Goal: Task Accomplishment & Management: Manage account settings

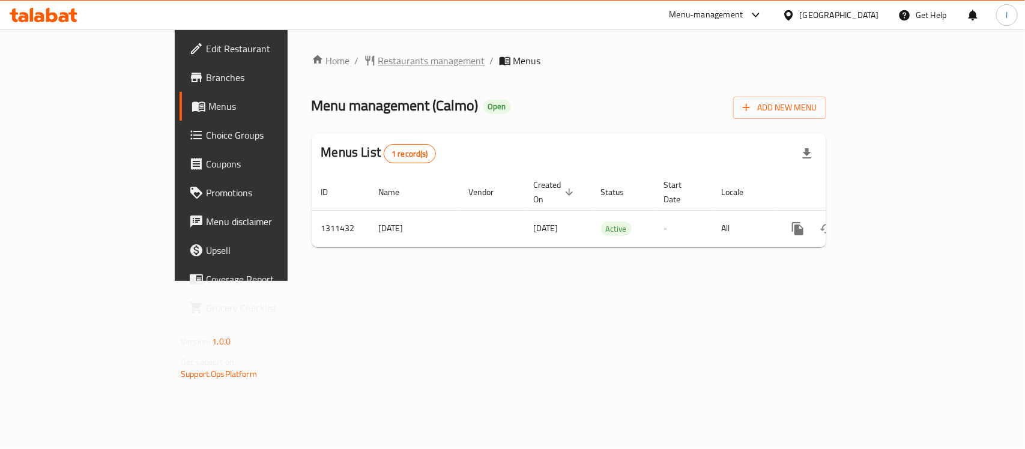
click at [378, 61] on span "Restaurants management" at bounding box center [431, 60] width 107 height 14
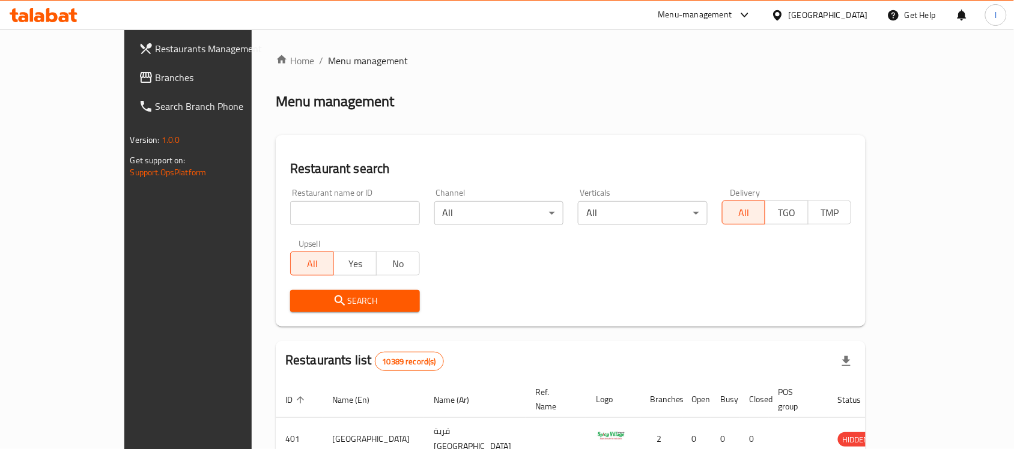
click at [290, 201] on input "search" at bounding box center [355, 213] width 130 height 24
paste input "705813"
type input "705813"
click button "Search" at bounding box center [355, 301] width 130 height 22
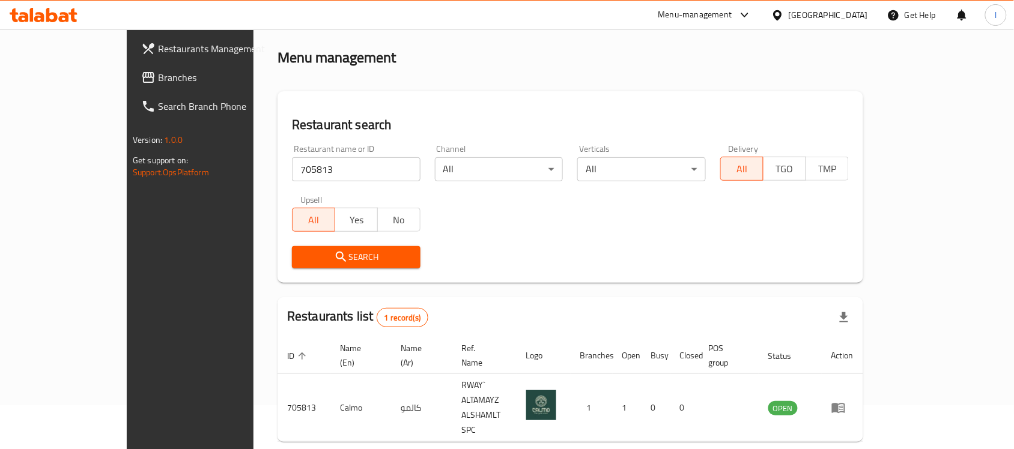
scroll to position [63, 0]
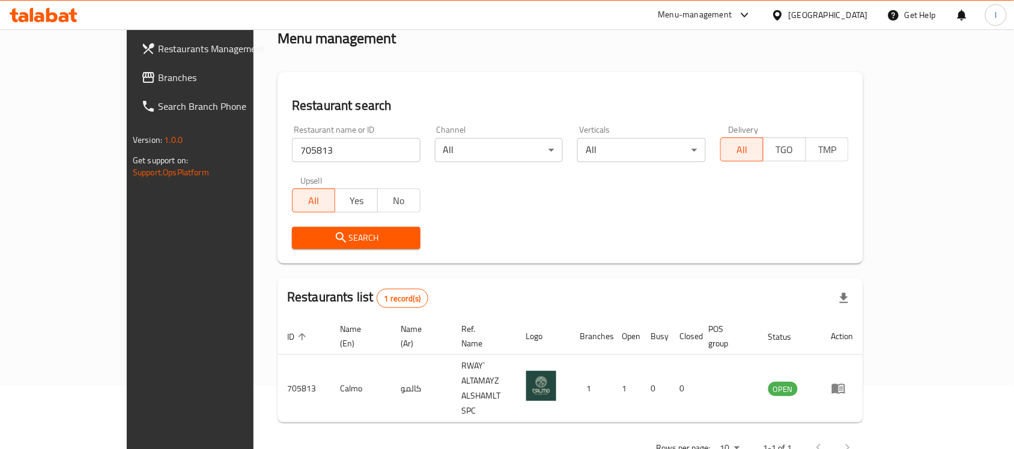
click at [158, 72] on span "Branches" at bounding box center [222, 77] width 129 height 14
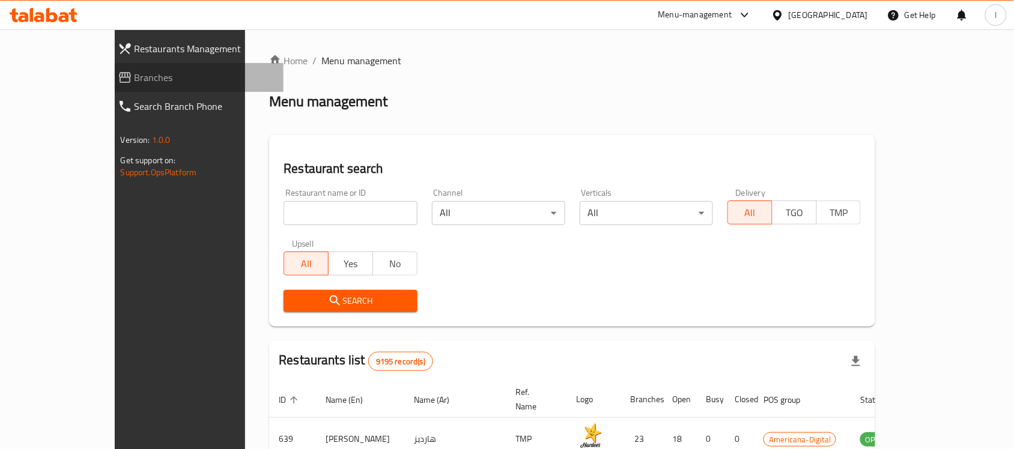
click at [135, 82] on span "Branches" at bounding box center [205, 77] width 140 height 14
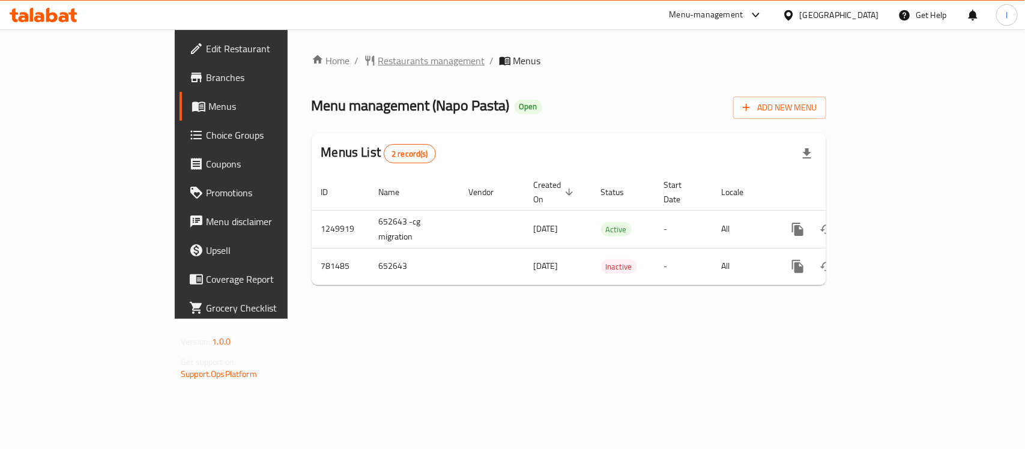
click at [378, 53] on span "Restaurants management" at bounding box center [431, 60] width 107 height 14
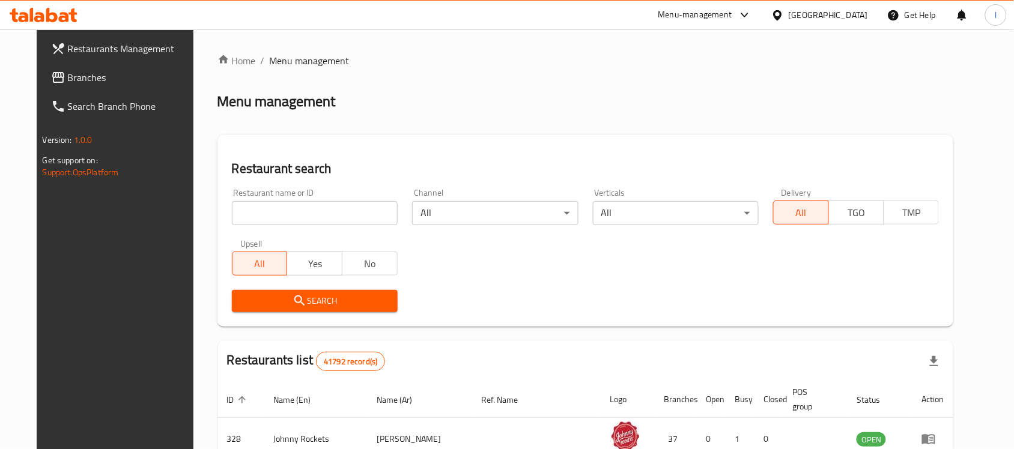
click at [326, 211] on input "search" at bounding box center [315, 213] width 166 height 24
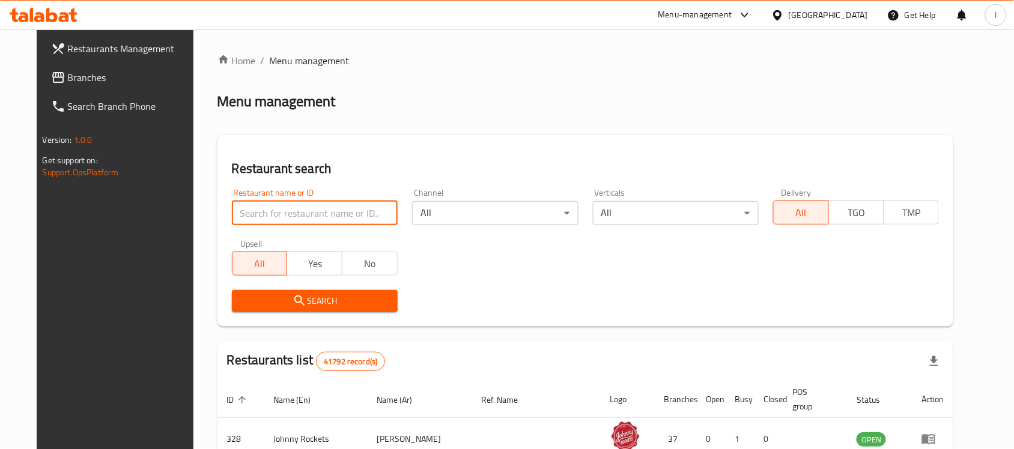
paste input "652643"
type input "652643"
click button "Search" at bounding box center [315, 301] width 166 height 22
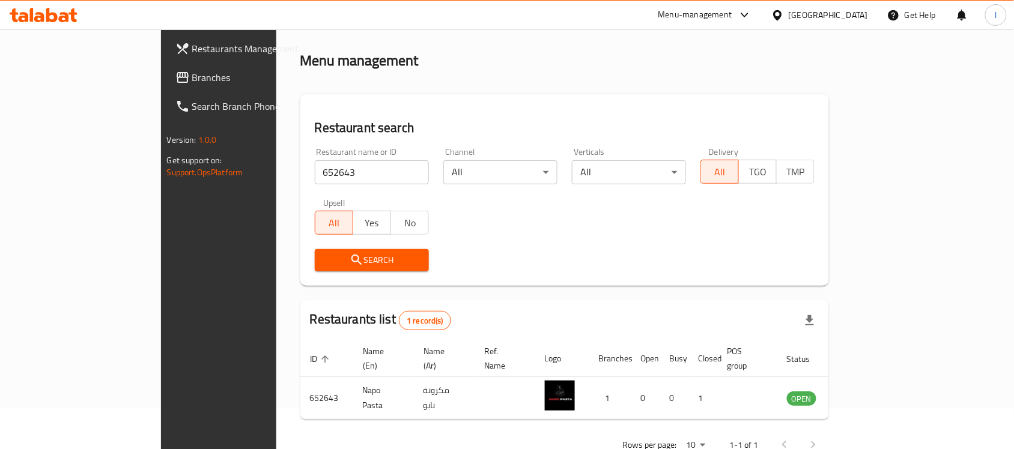
scroll to position [63, 0]
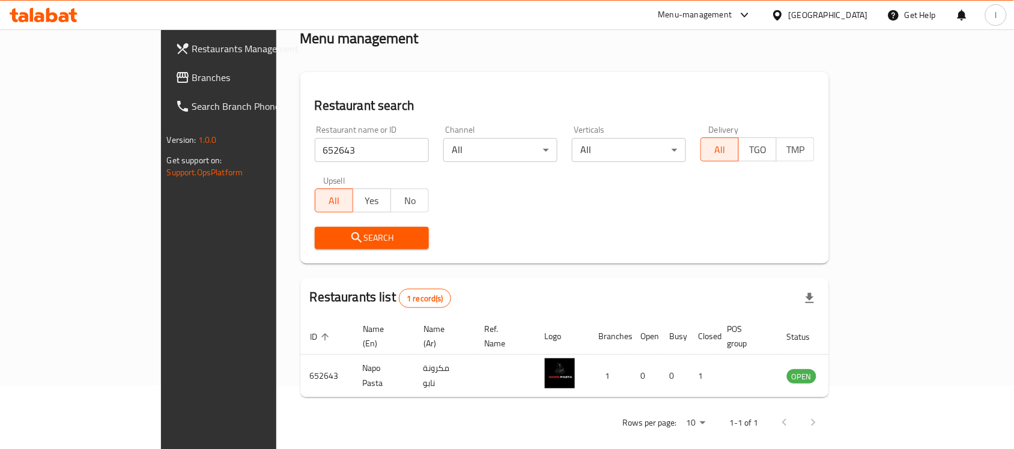
drag, startPoint x: 84, startPoint y: 70, endPoint x: 15, endPoint y: 104, distance: 77.1
click at [192, 70] on span "Branches" at bounding box center [256, 77] width 129 height 14
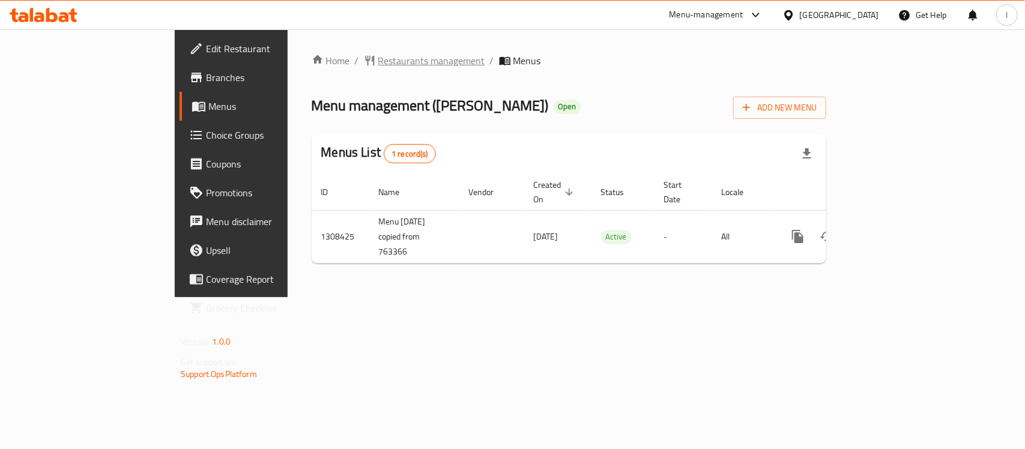
click at [378, 58] on span "Restaurants management" at bounding box center [431, 60] width 107 height 14
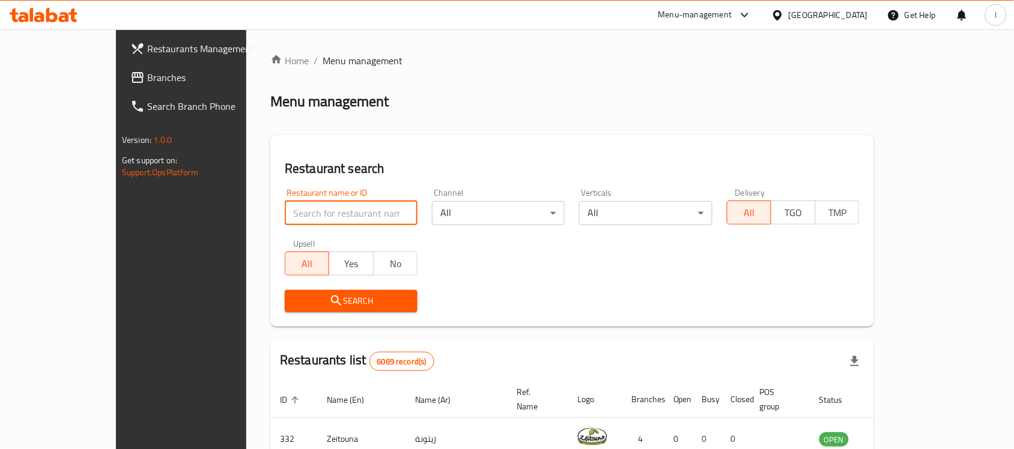
click at [285, 208] on input "search" at bounding box center [351, 213] width 133 height 24
paste input "704883"
type input "704883"
click button "Search" at bounding box center [351, 301] width 133 height 22
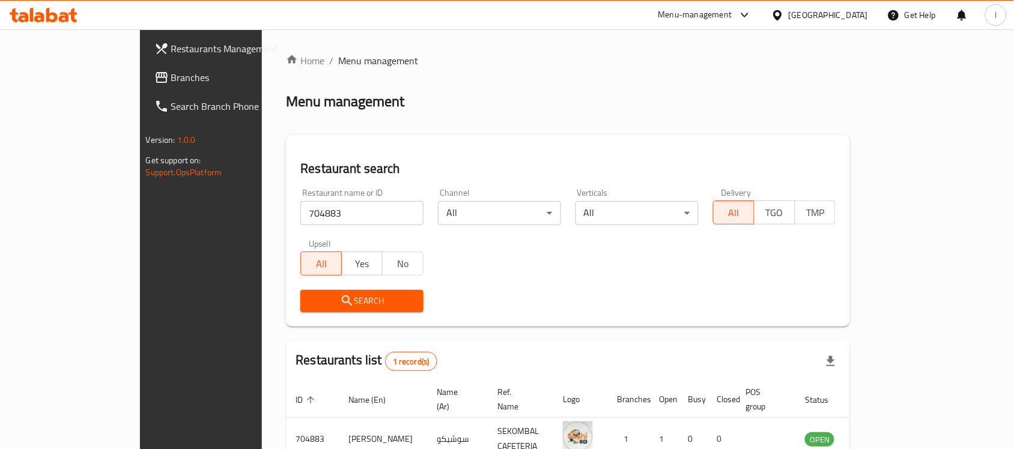
scroll to position [63, 0]
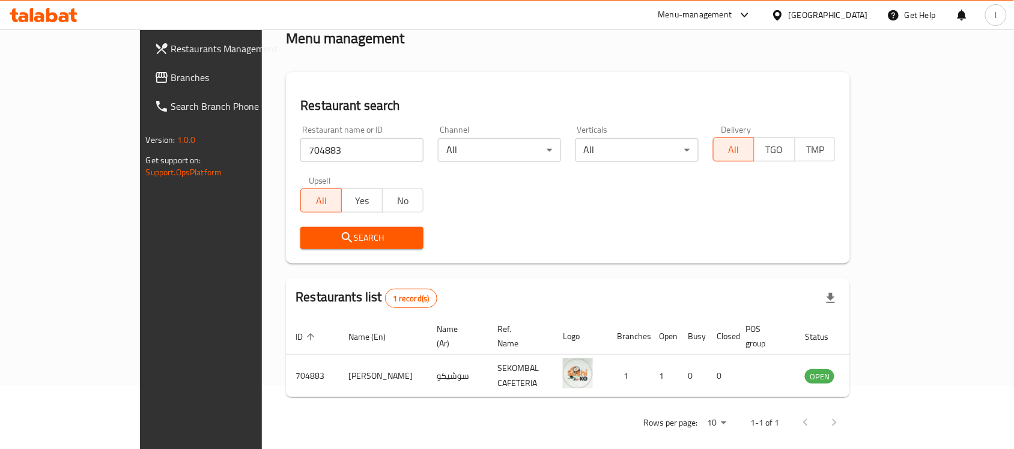
click at [154, 76] on icon at bounding box center [161, 77] width 14 height 14
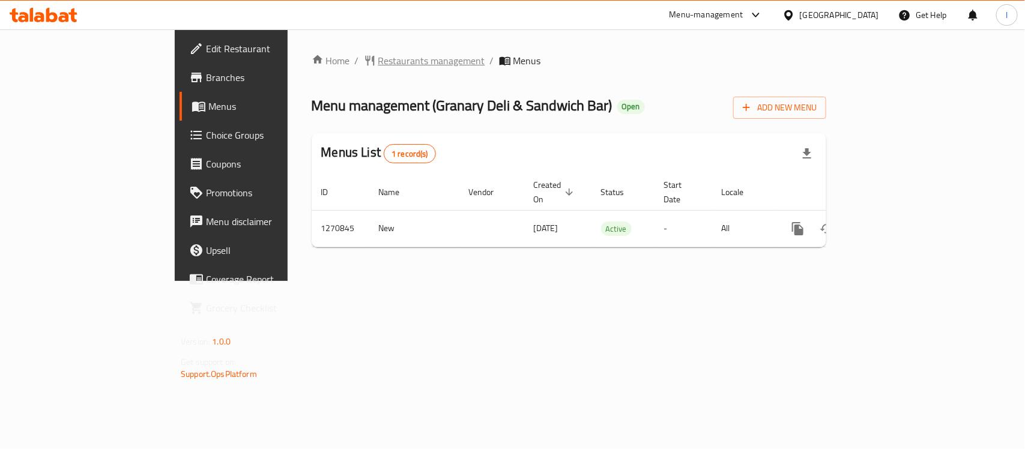
click at [378, 60] on span "Restaurants management" at bounding box center [431, 60] width 107 height 14
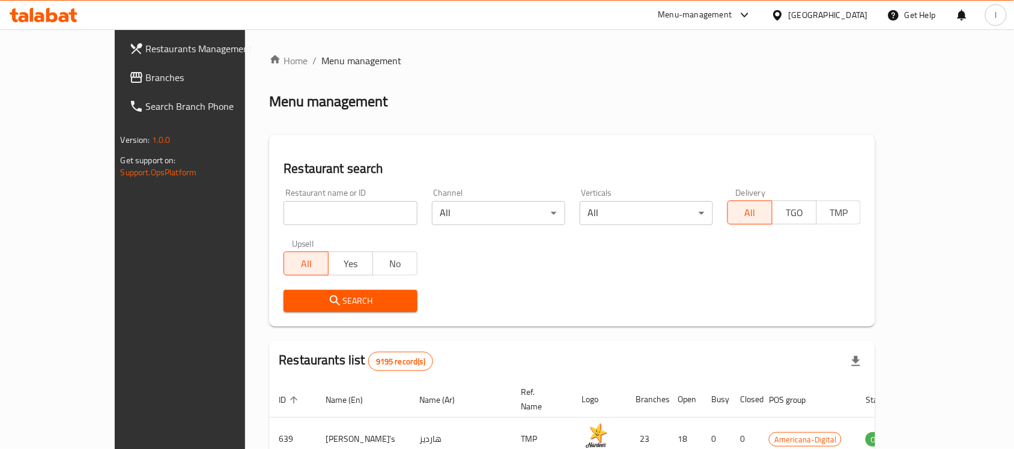
click at [283, 213] on input "search" at bounding box center [349, 213] width 133 height 24
paste input "689408"
type input "689408"
click at [328, 295] on icon "submit" at bounding box center [335, 301] width 14 height 14
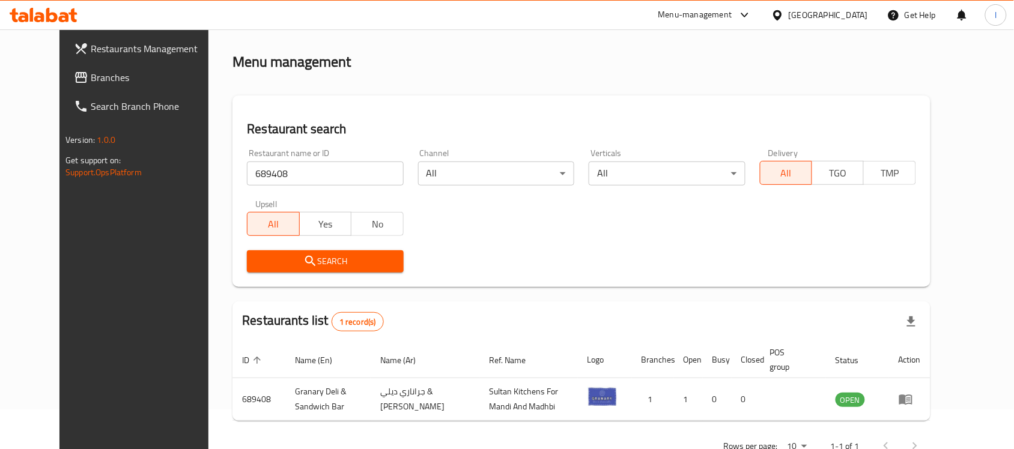
scroll to position [76, 0]
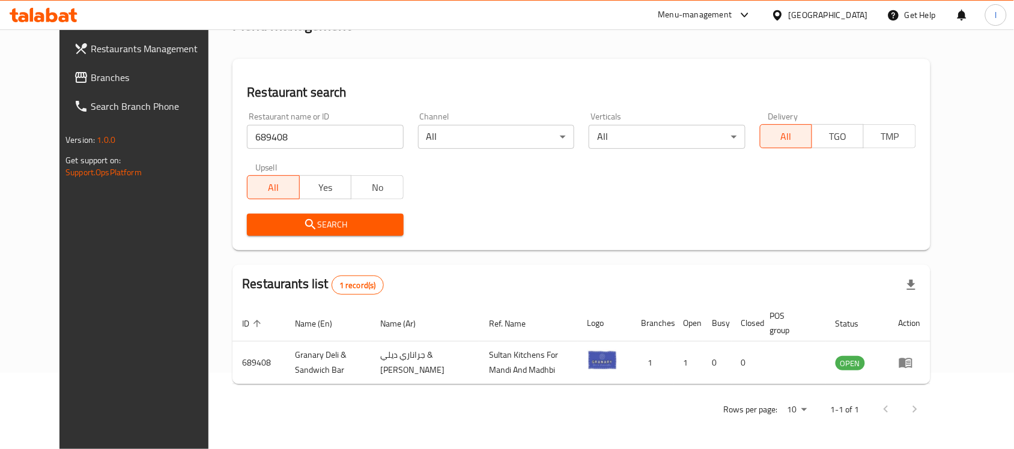
drag, startPoint x: 48, startPoint y: 70, endPoint x: 70, endPoint y: 55, distance: 26.3
click at [91, 70] on span "Branches" at bounding box center [155, 77] width 129 height 14
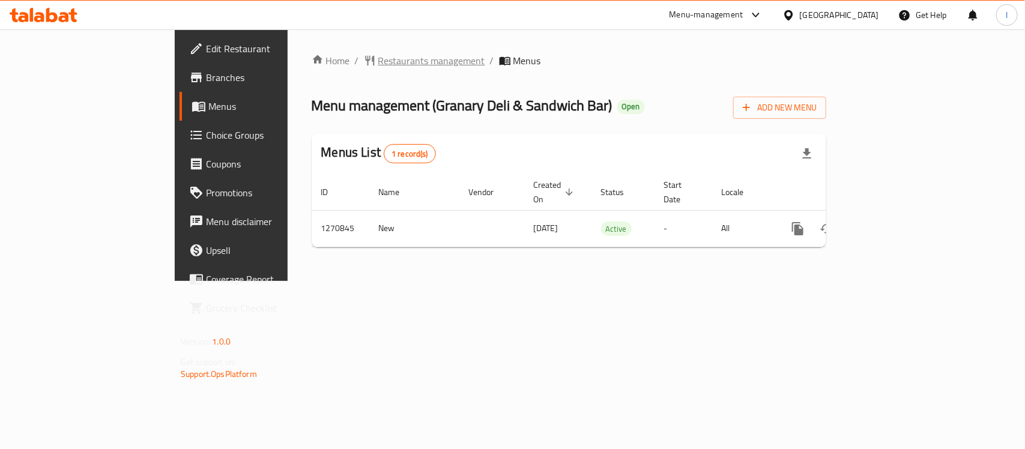
click at [378, 59] on span "Restaurants management" at bounding box center [431, 60] width 107 height 14
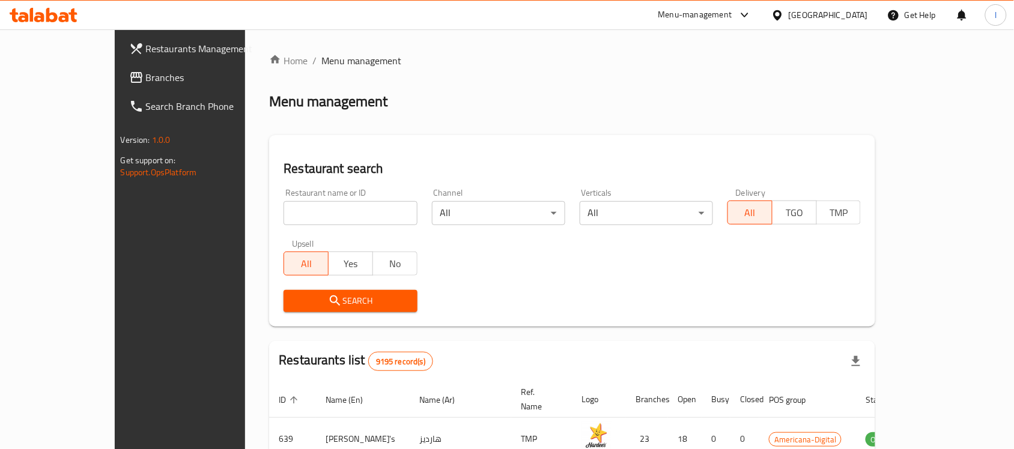
click at [283, 208] on input "search" at bounding box center [349, 213] width 133 height 24
paste input "689408"
type input "689408"
click button "Search" at bounding box center [349, 301] width 133 height 22
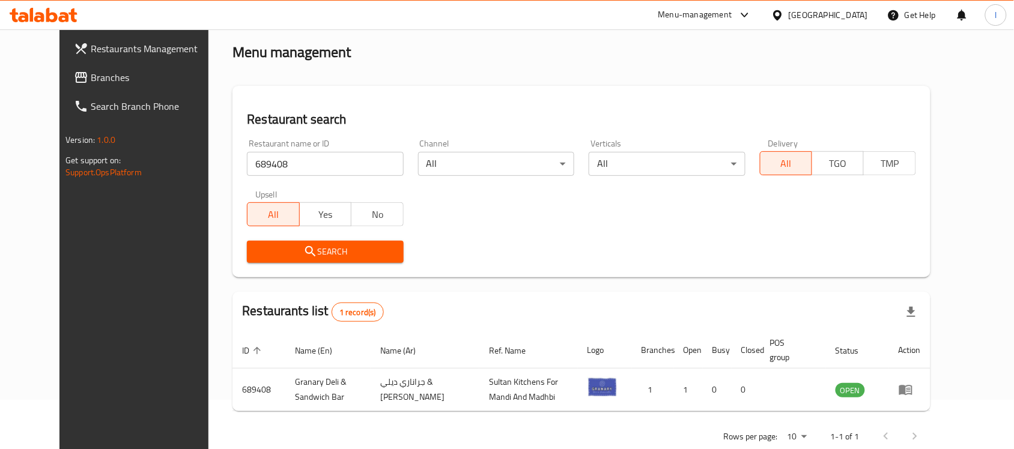
scroll to position [76, 0]
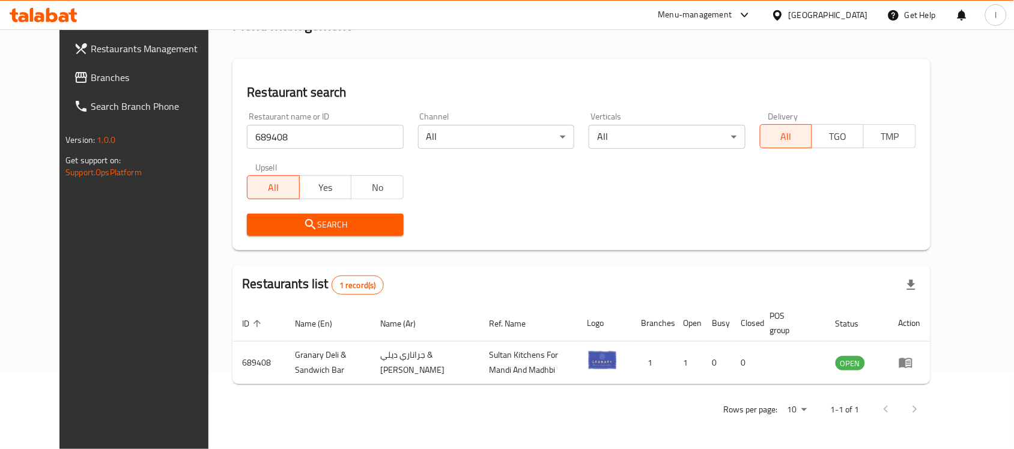
click at [91, 76] on span "Branches" at bounding box center [155, 77] width 129 height 14
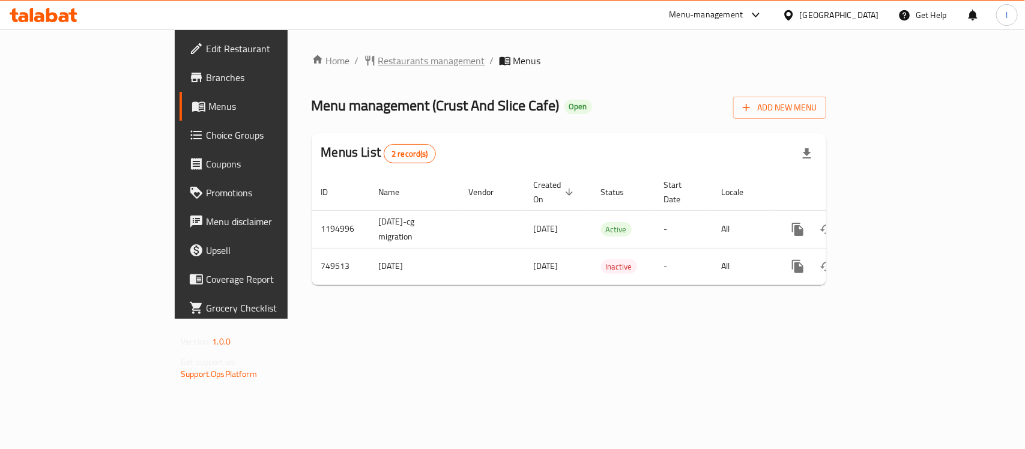
click at [378, 67] on span "Restaurants management" at bounding box center [431, 60] width 107 height 14
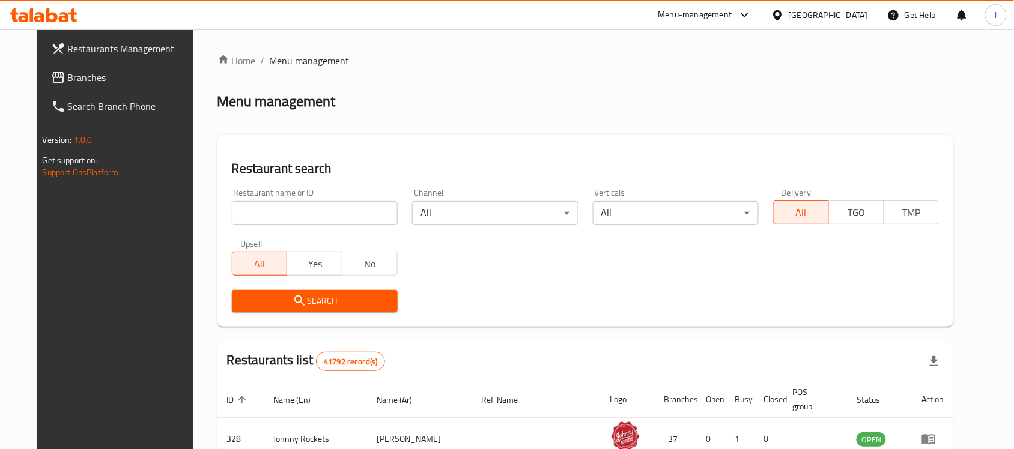
click at [261, 214] on input "search" at bounding box center [315, 213] width 166 height 24
paste input "648923"
type input "648923"
click button "Search" at bounding box center [315, 301] width 166 height 22
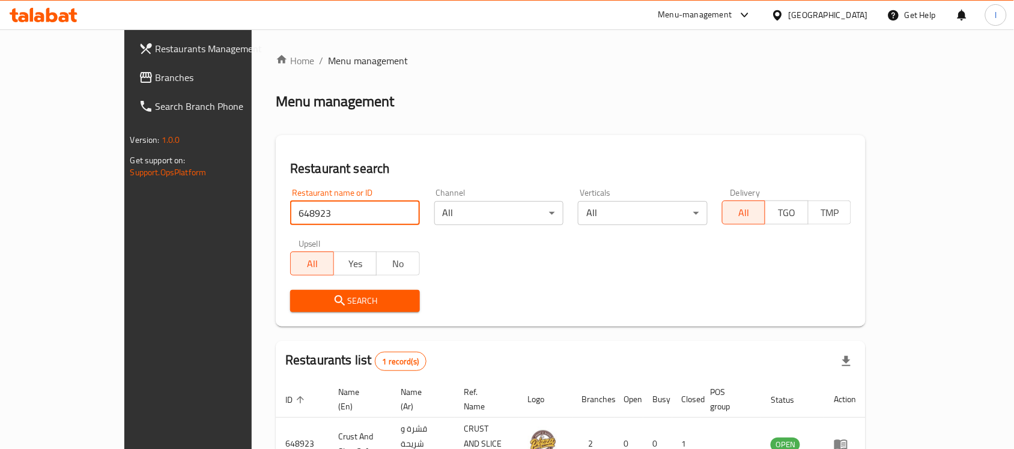
scroll to position [63, 0]
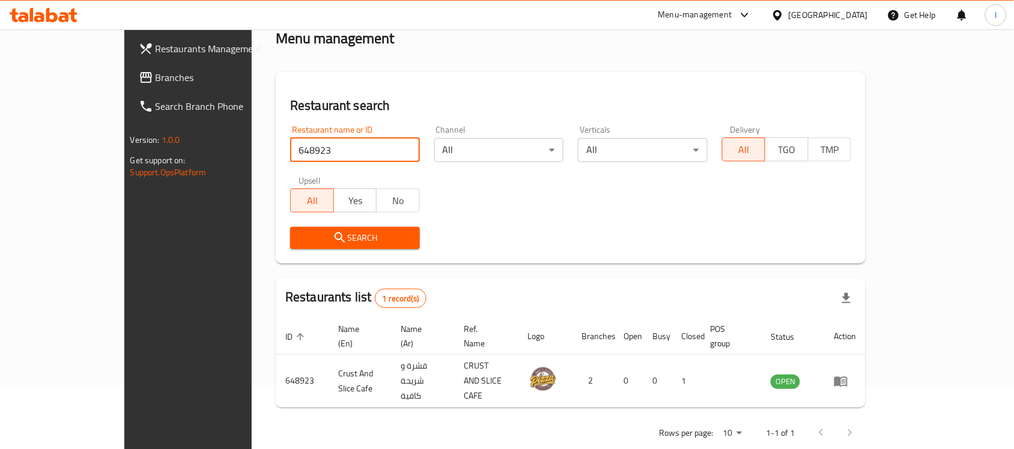
click at [156, 75] on span "Branches" at bounding box center [220, 77] width 129 height 14
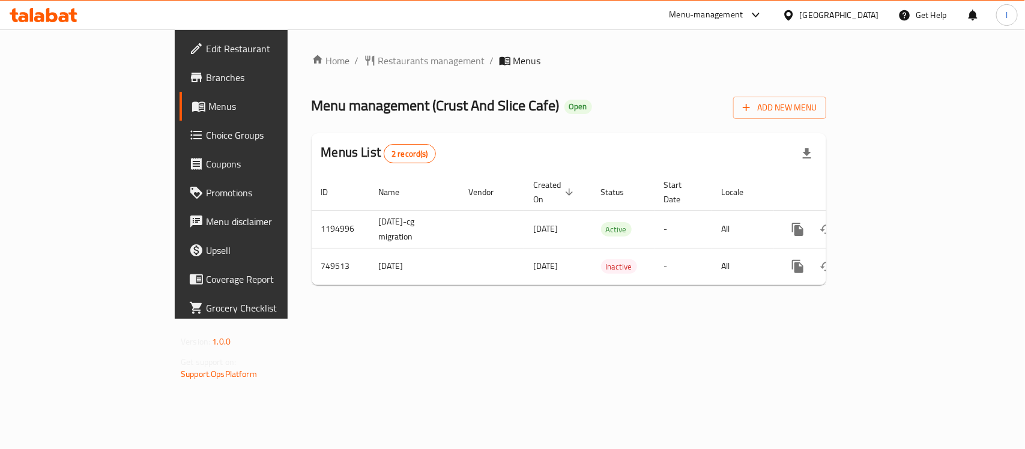
click at [206, 128] on span "Choice Groups" at bounding box center [271, 135] width 130 height 14
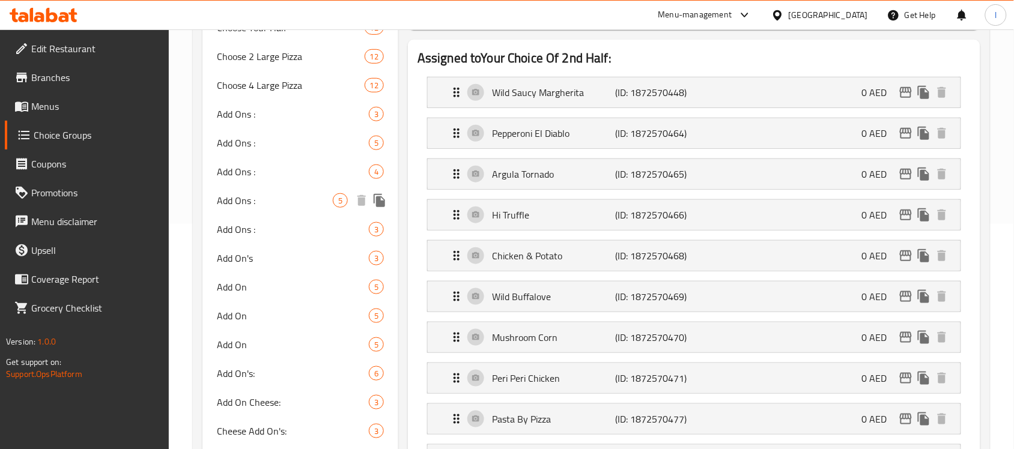
scroll to position [375, 0]
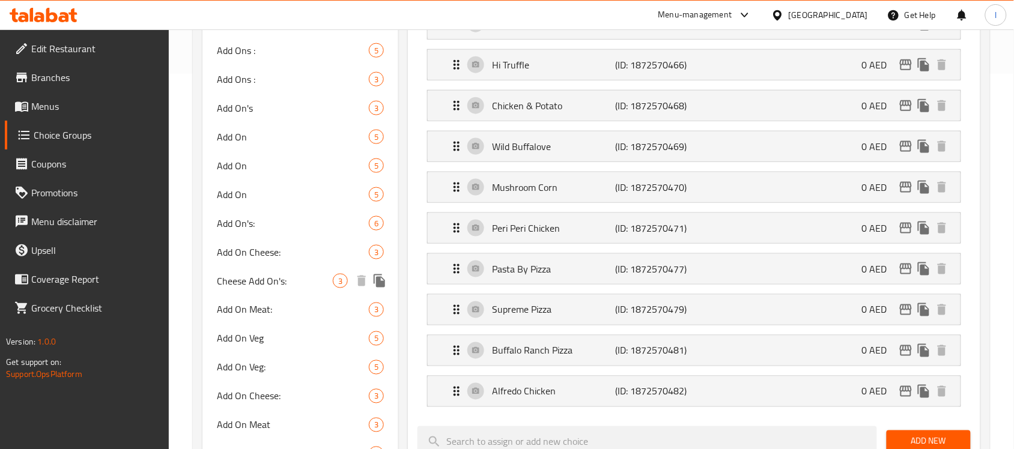
click at [259, 276] on span "Cheese Add On's:" at bounding box center [275, 281] width 116 height 14
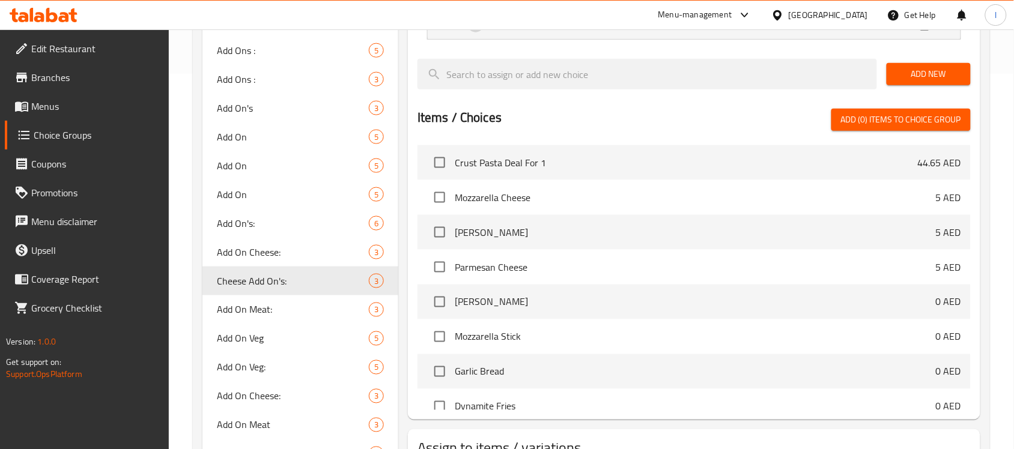
type input "Cheese Add On's:"
type input "إضافات الجبن:"
type input "0"
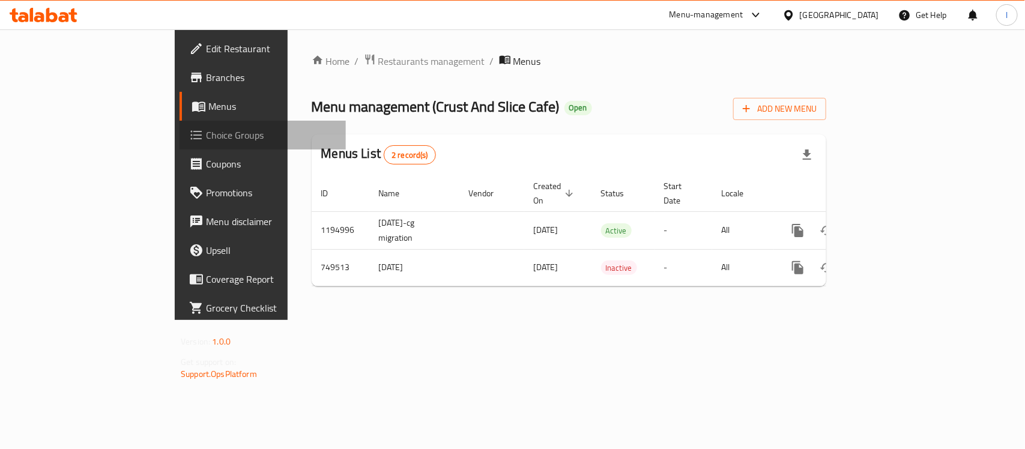
click at [206, 136] on span "Choice Groups" at bounding box center [271, 135] width 130 height 14
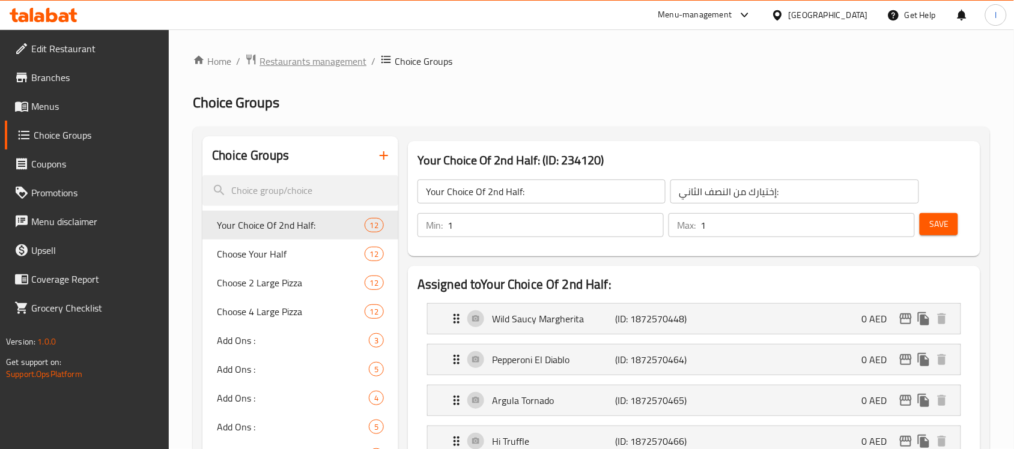
click at [328, 56] on span "Restaurants management" at bounding box center [312, 61] width 107 height 14
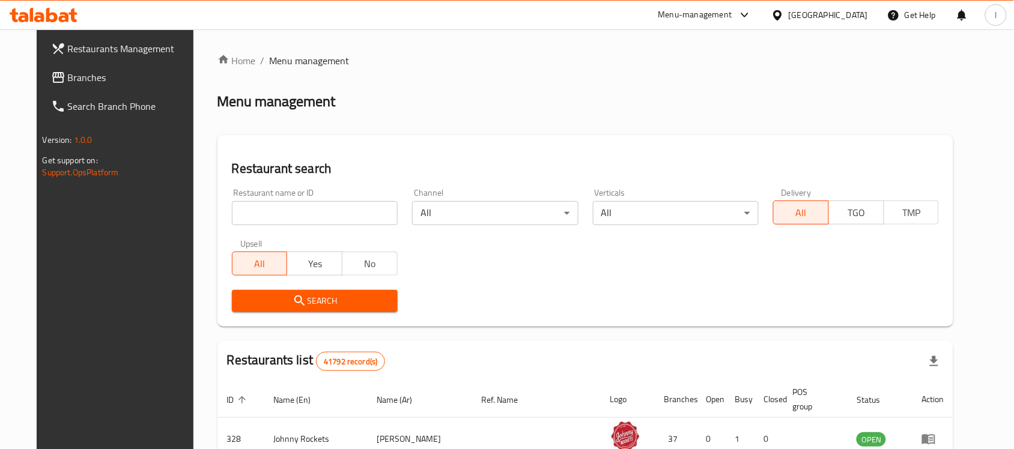
click at [68, 82] on span "Branches" at bounding box center [132, 77] width 129 height 14
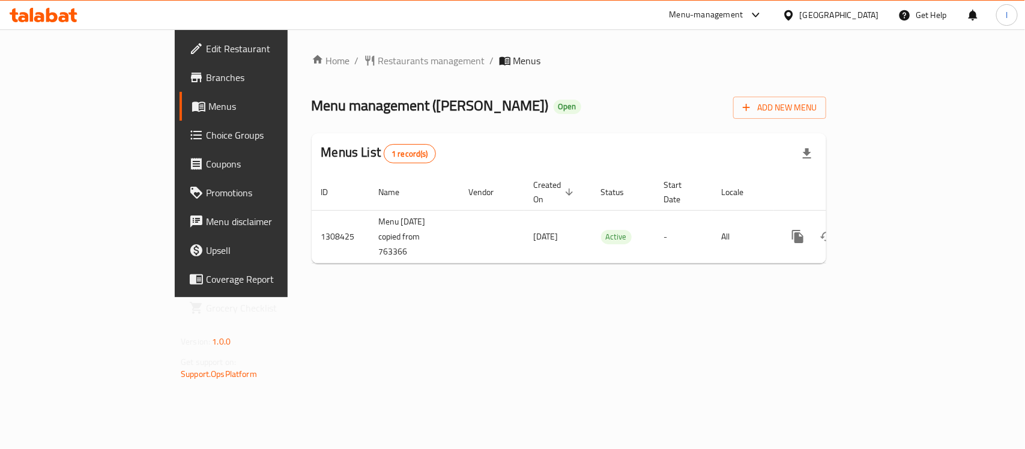
click at [206, 79] on span "Branches" at bounding box center [271, 77] width 130 height 14
click at [206, 133] on span "Choice Groups" at bounding box center [271, 135] width 130 height 14
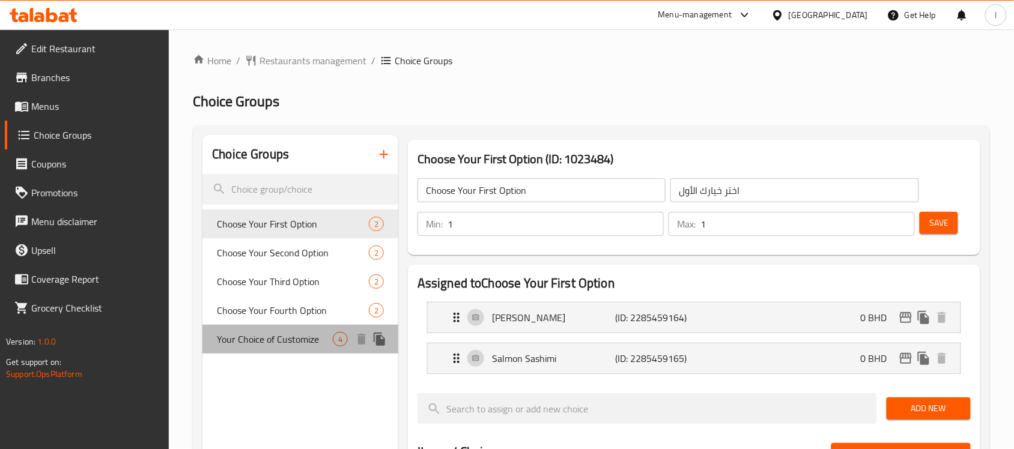
drag, startPoint x: 283, startPoint y: 334, endPoint x: 482, endPoint y: 291, distance: 203.3
click at [283, 334] on span "Your Choice of Customize" at bounding box center [275, 339] width 116 height 14
type input "Your Choice of Customize"
type input "اختيارك للتخصيص"
type input "0"
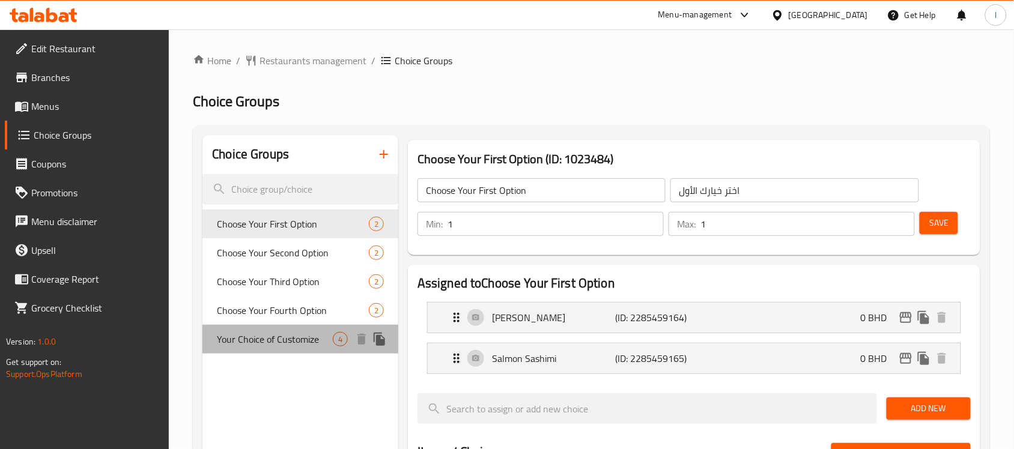
type input "4"
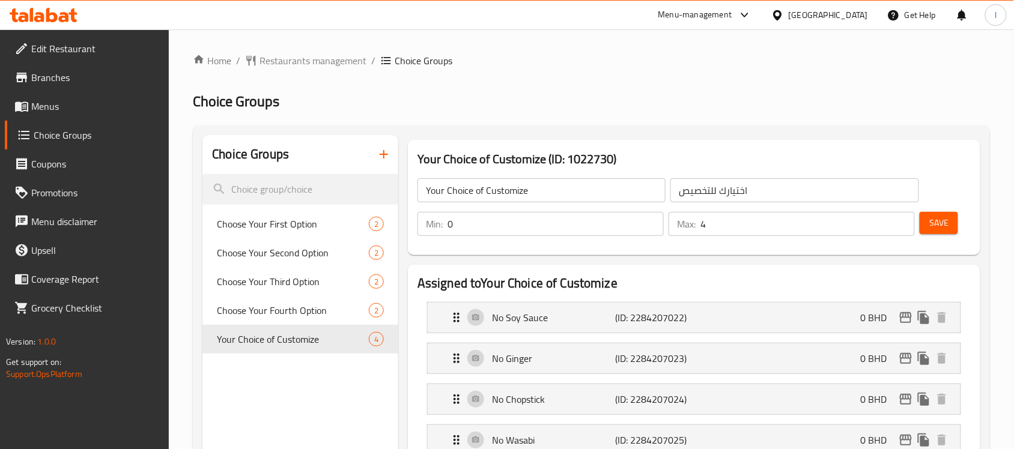
click at [285, 66] on span "Restaurants management" at bounding box center [312, 60] width 107 height 14
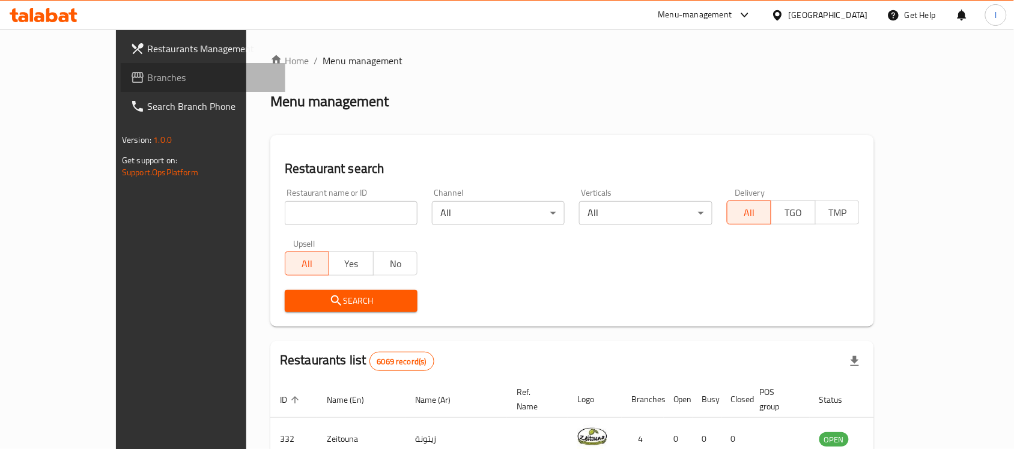
click at [147, 82] on span "Branches" at bounding box center [211, 77] width 129 height 14
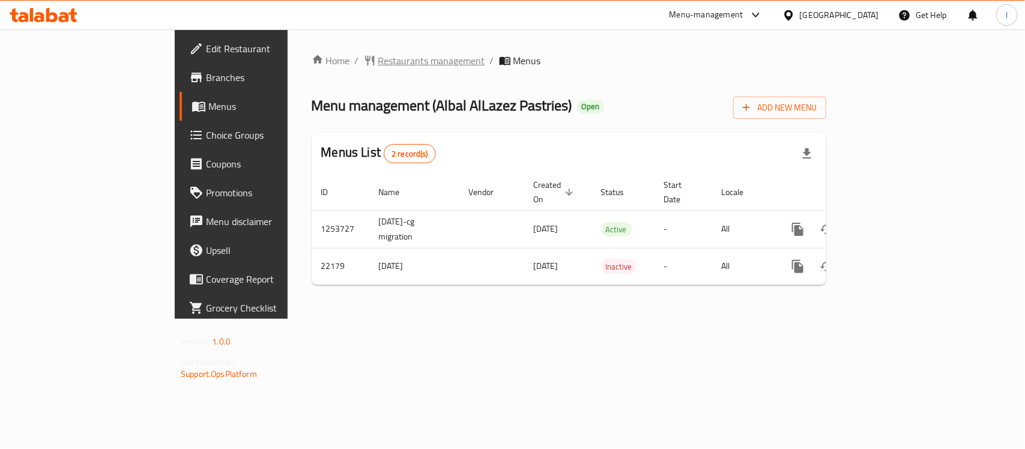
click at [378, 55] on span "Restaurants management" at bounding box center [431, 60] width 107 height 14
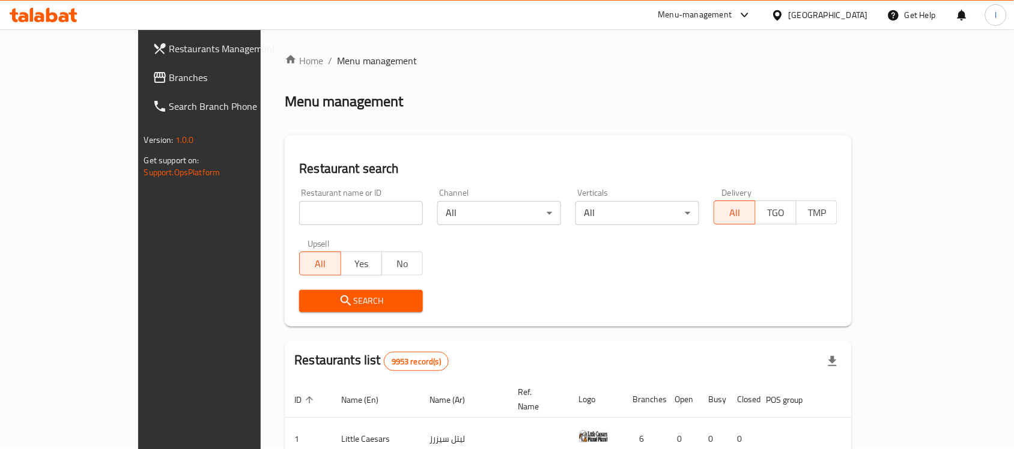
click at [299, 211] on input "search" at bounding box center [361, 213] width 124 height 24
paste input "11702"
type input "11702"
click at [309, 298] on span "Search" at bounding box center [361, 301] width 104 height 15
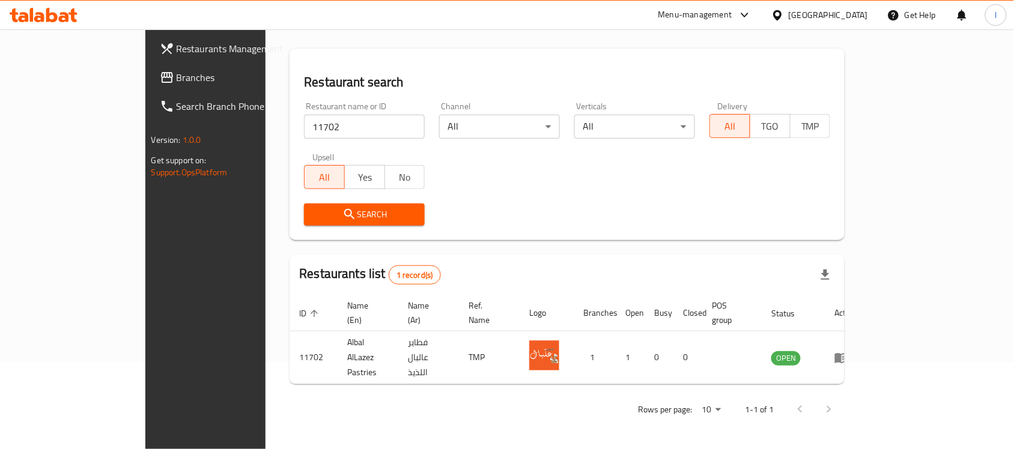
scroll to position [63, 0]
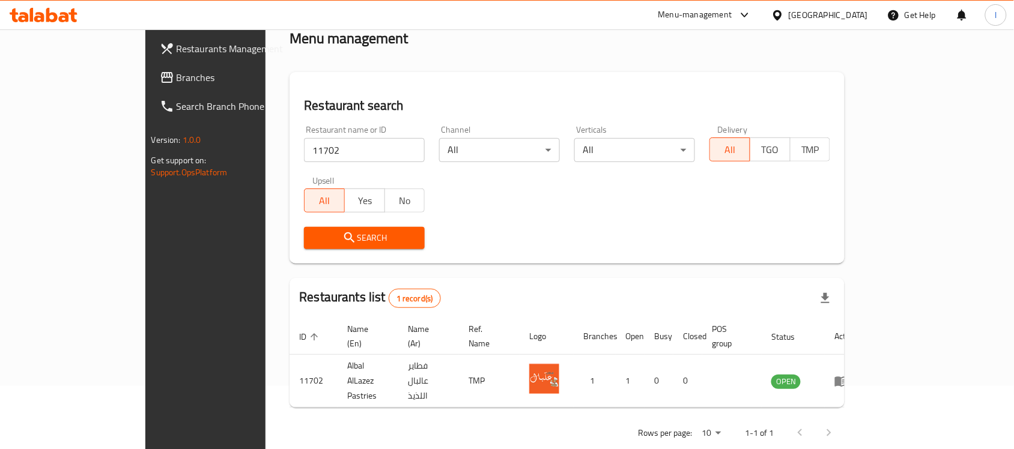
click at [177, 73] on span "Branches" at bounding box center [241, 77] width 129 height 14
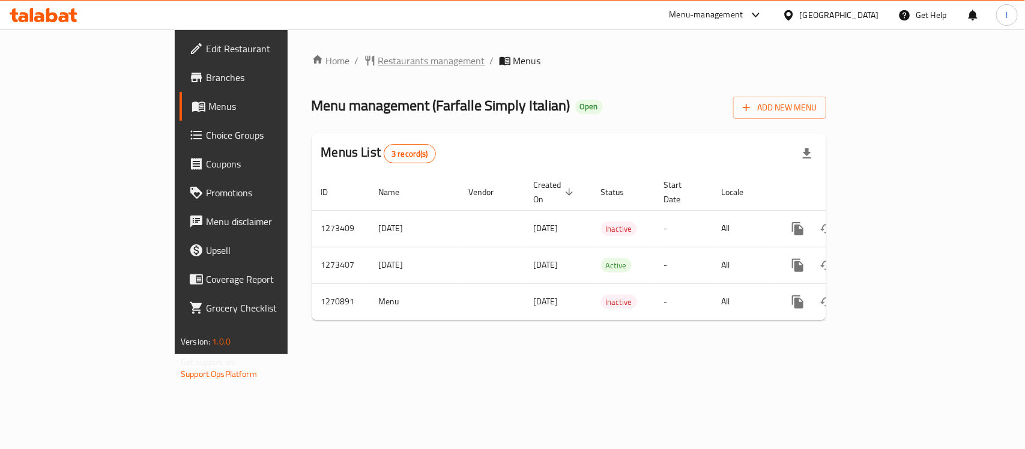
click at [378, 67] on span "Restaurants management" at bounding box center [431, 60] width 107 height 14
click at [513, 58] on span "Menus" at bounding box center [527, 61] width 28 height 14
click at [378, 62] on span "Restaurants management" at bounding box center [431, 61] width 107 height 14
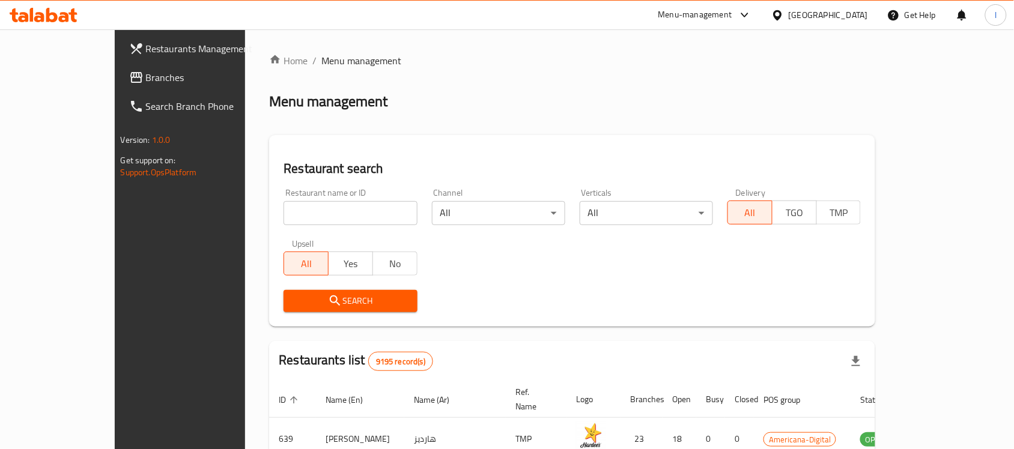
click at [283, 208] on input "search" at bounding box center [349, 213] width 133 height 24
paste input "689407"
type input "689407"
click button "Search" at bounding box center [349, 301] width 133 height 22
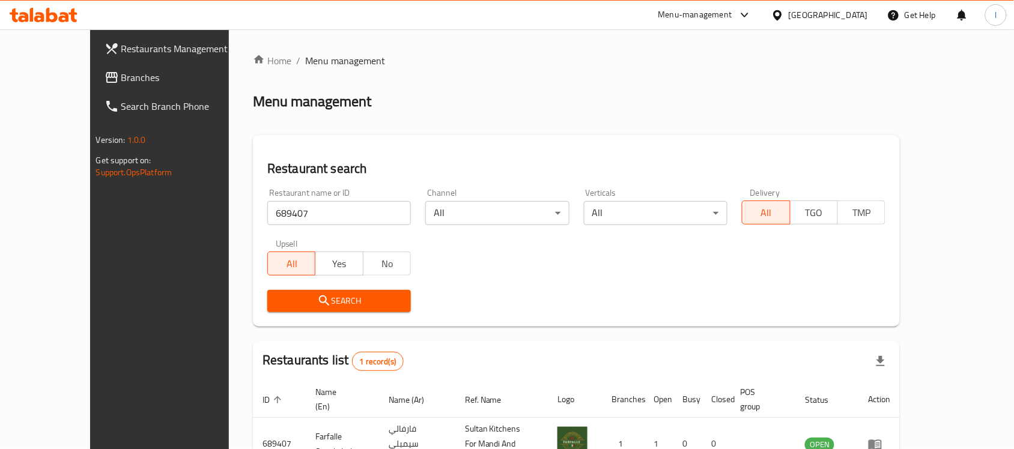
drag, startPoint x: 224, startPoint y: 82, endPoint x: 201, endPoint y: 82, distance: 22.8
click at [253, 82] on div "Home / Menu management Menu management Restaurant search Restaurant name or ID …" at bounding box center [576, 282] width 647 height 458
click at [121, 84] on span "Branches" at bounding box center [185, 77] width 129 height 14
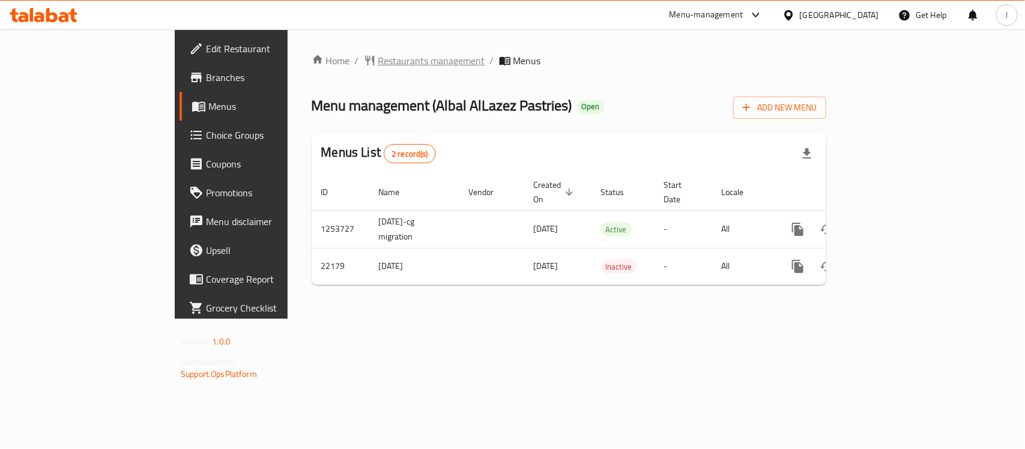
click at [378, 68] on span "Restaurants management" at bounding box center [431, 60] width 107 height 14
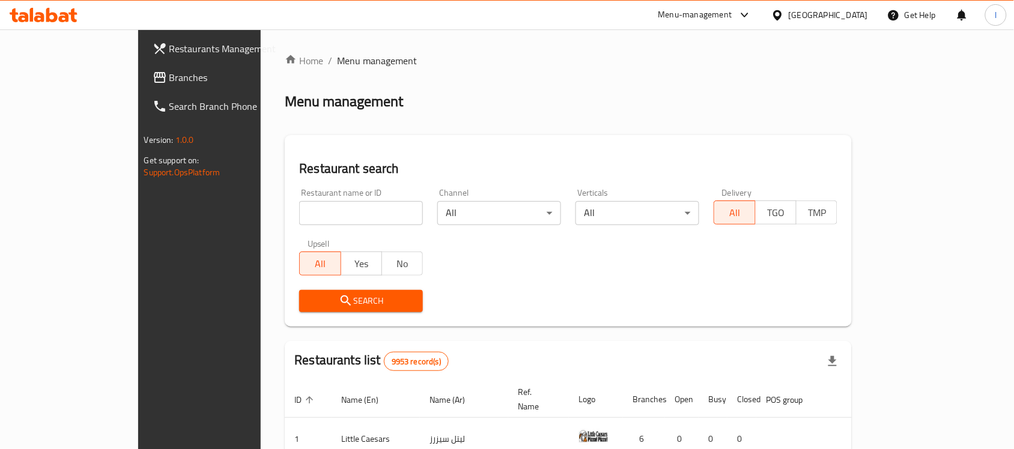
click at [299, 212] on input "search" at bounding box center [361, 213] width 124 height 24
paste input "11702"
type input "11702"
click button "Search" at bounding box center [361, 301] width 124 height 22
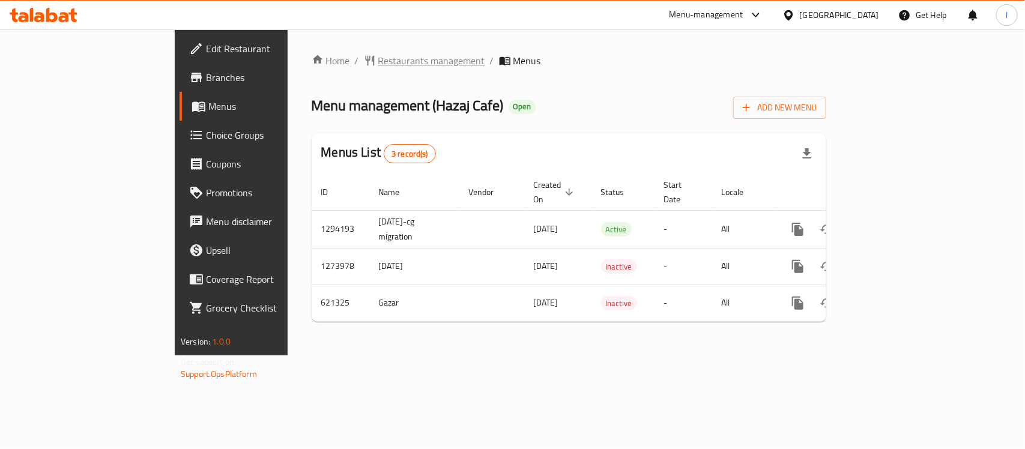
click at [378, 53] on span "Restaurants management" at bounding box center [431, 60] width 107 height 14
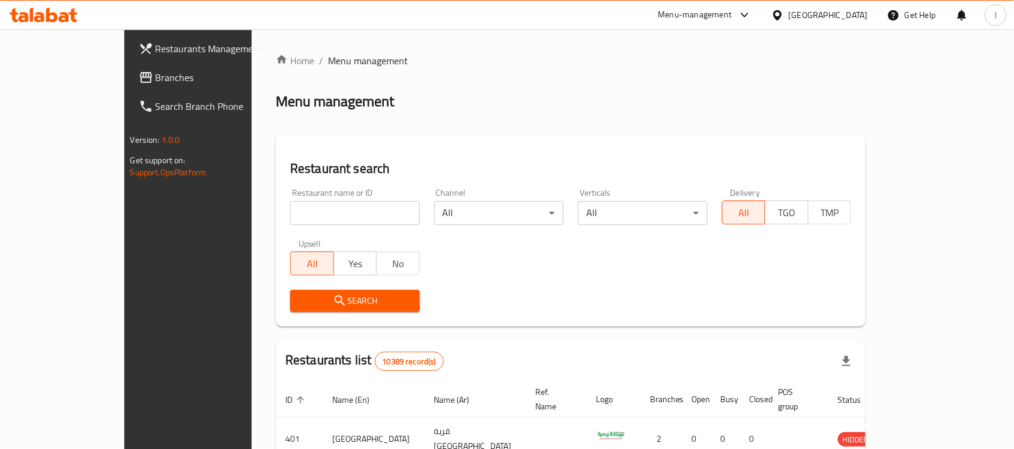
click at [290, 209] on input "search" at bounding box center [355, 213] width 130 height 24
paste input "639155"
type input "639155"
click button "Search" at bounding box center [355, 301] width 130 height 22
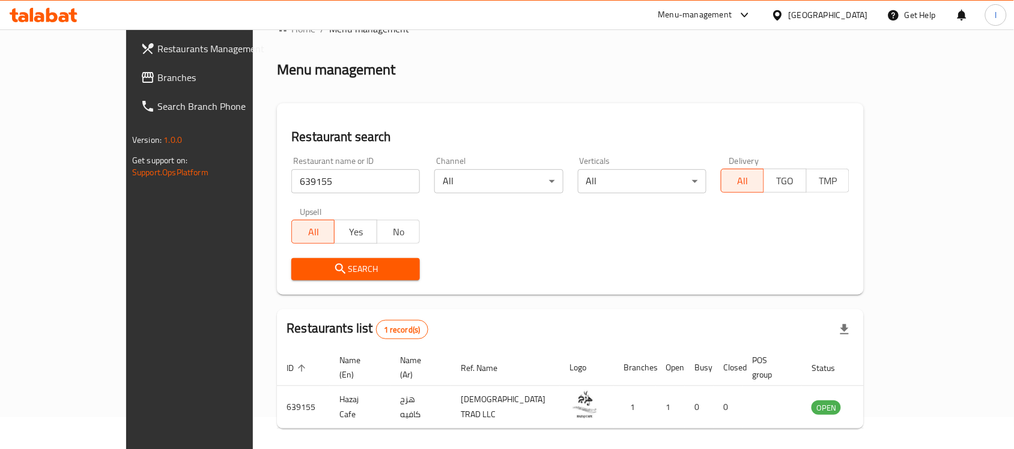
scroll to position [63, 0]
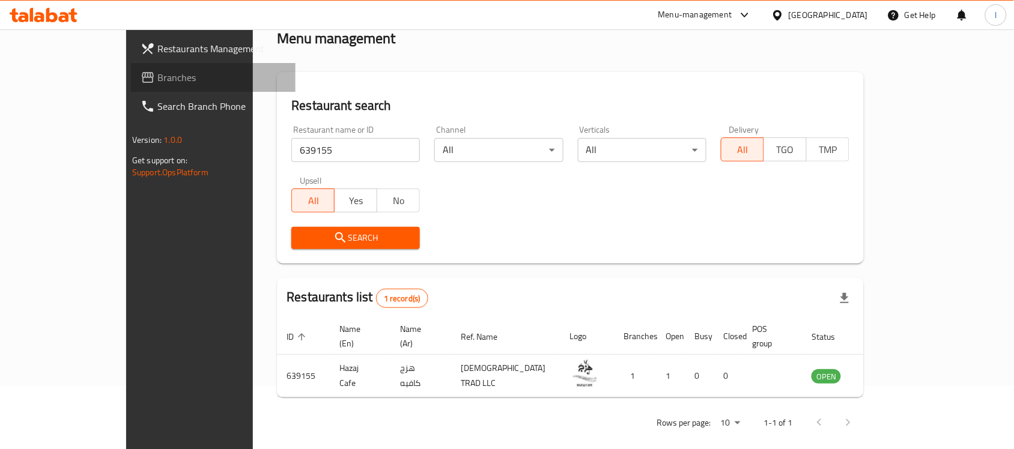
click at [157, 70] on span "Branches" at bounding box center [221, 77] width 129 height 14
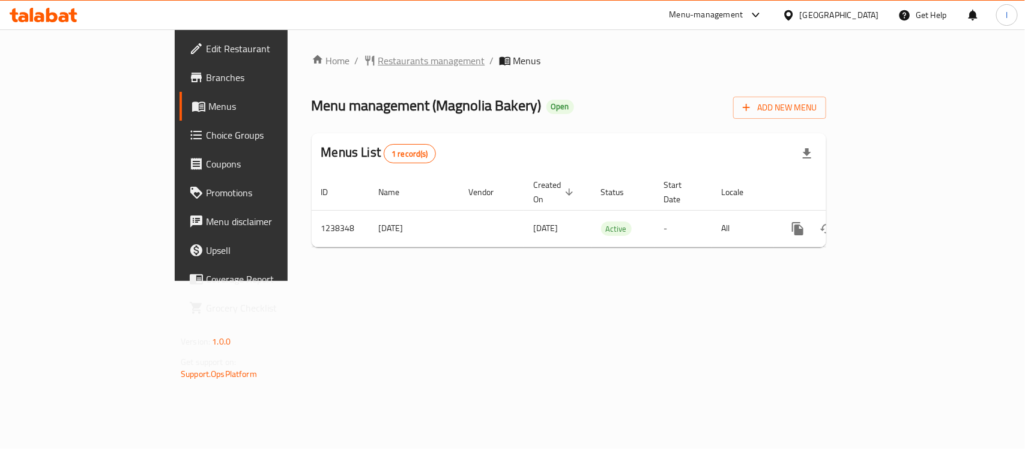
click at [378, 65] on span "Restaurants management" at bounding box center [431, 60] width 107 height 14
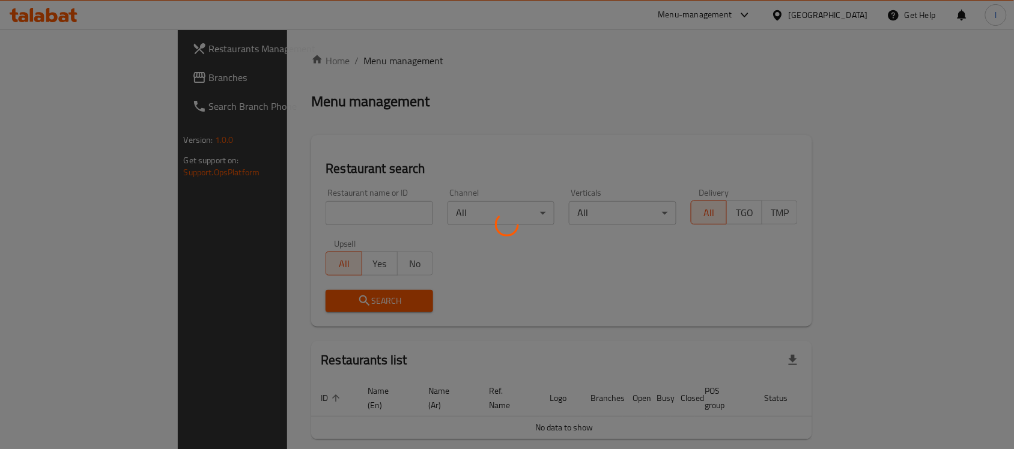
click at [275, 215] on div at bounding box center [507, 224] width 1014 height 449
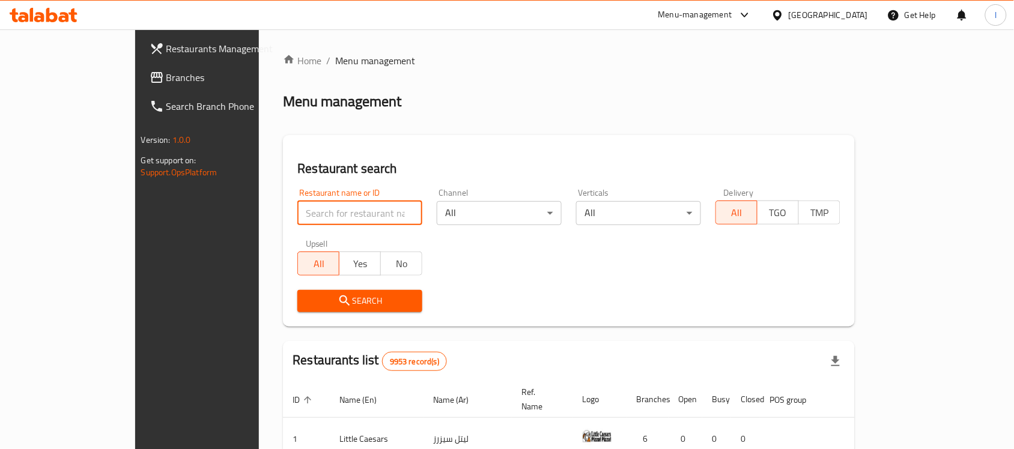
click at [297, 215] on input "search" at bounding box center [359, 213] width 125 height 24
paste input "679672"
type input "679672"
click at [307, 303] on span "Search" at bounding box center [360, 301] width 106 height 15
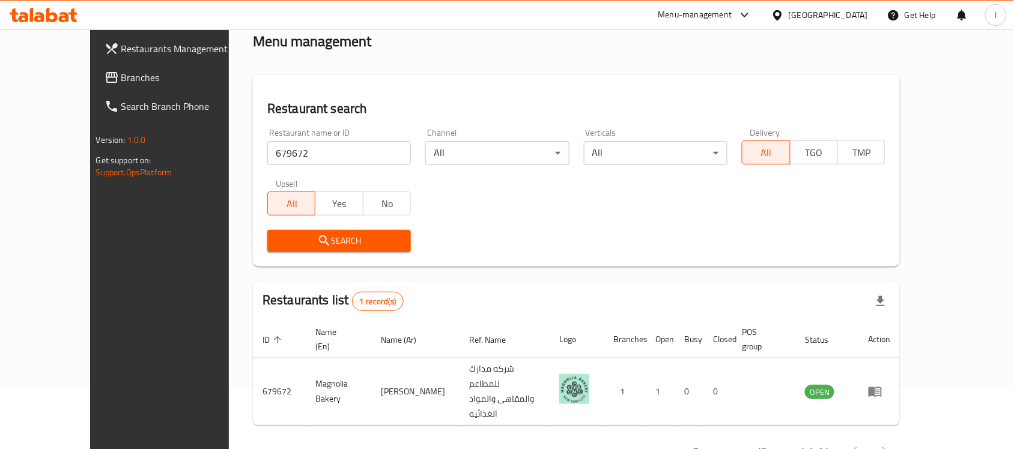
scroll to position [63, 0]
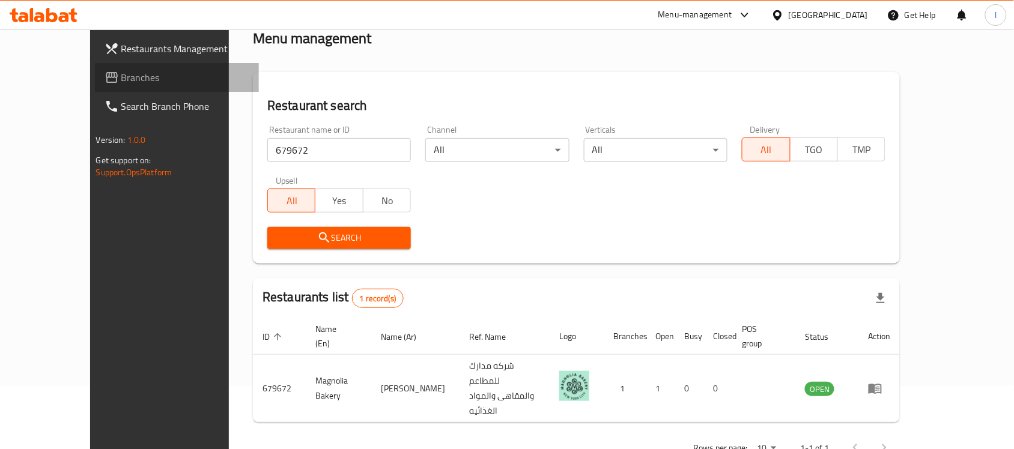
click at [121, 79] on span "Branches" at bounding box center [185, 77] width 129 height 14
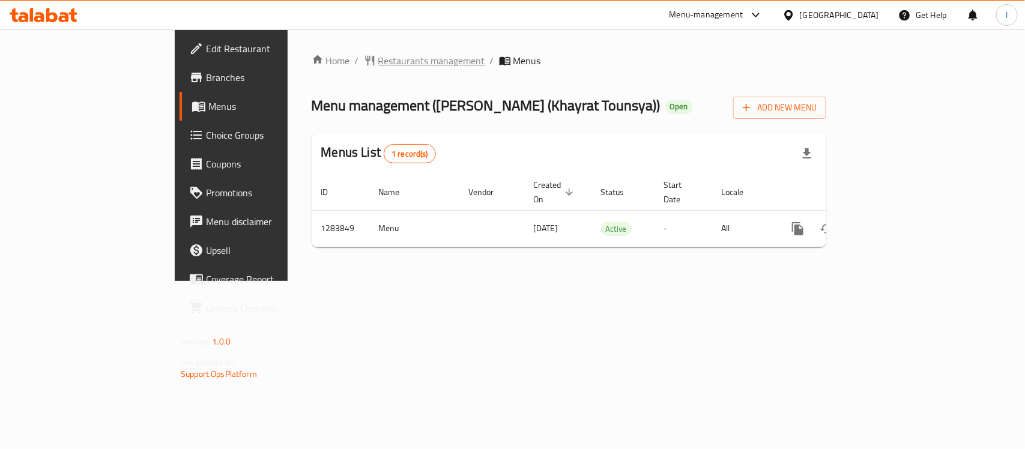
click at [358, 70] on div "Home / Restaurants management / Menus Menu management ( [PERSON_NAME] (Khayrat …" at bounding box center [569, 155] width 515 height 204
click at [378, 61] on span "Restaurants management" at bounding box center [431, 60] width 107 height 14
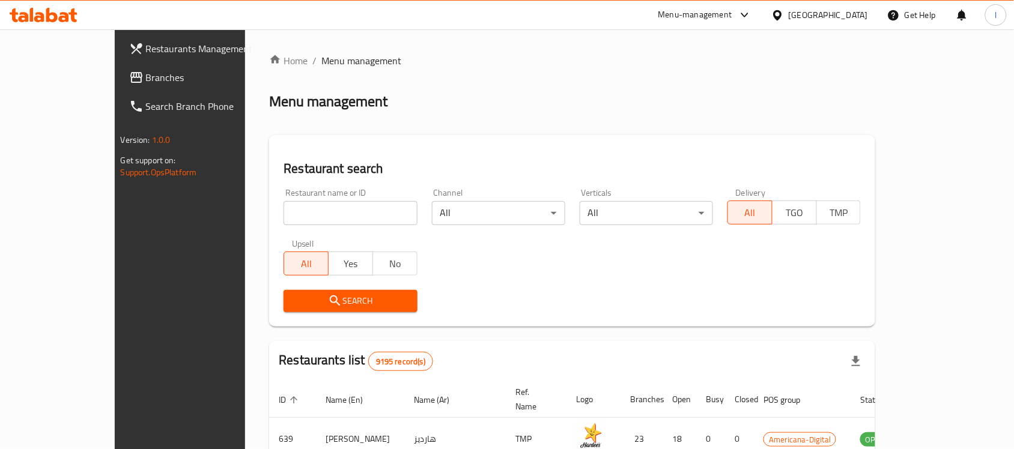
click at [283, 205] on input "search" at bounding box center [349, 213] width 133 height 24
paste input "695253"
type input "695253"
click button "Search" at bounding box center [349, 301] width 133 height 22
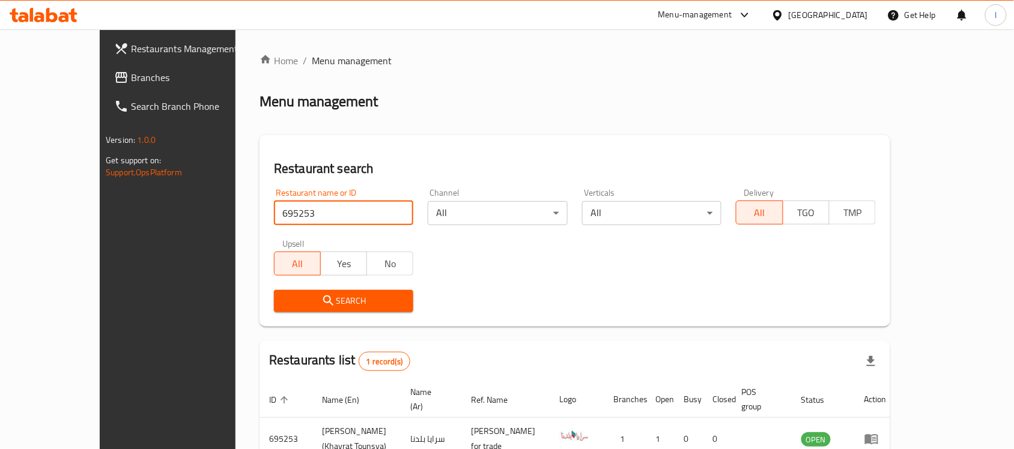
scroll to position [63, 0]
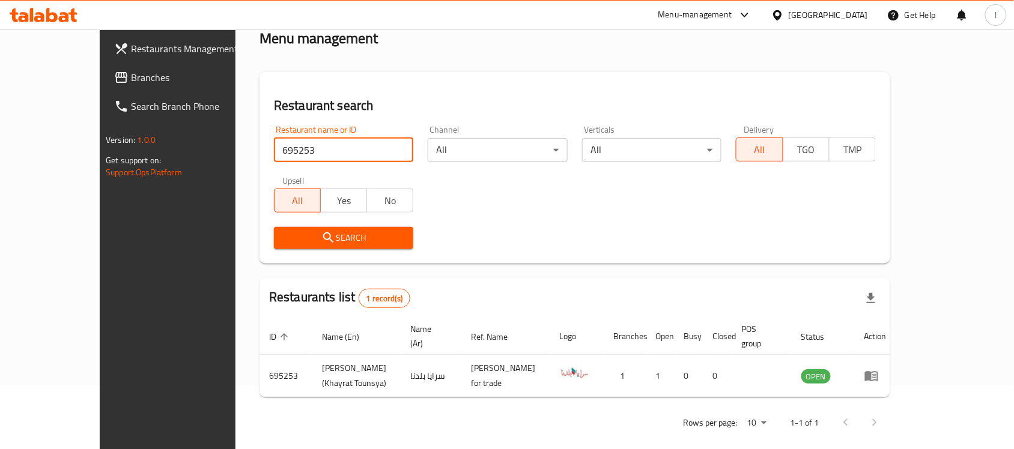
click at [518, 286] on div "Restaurants list 1 record(s)" at bounding box center [574, 298] width 630 height 41
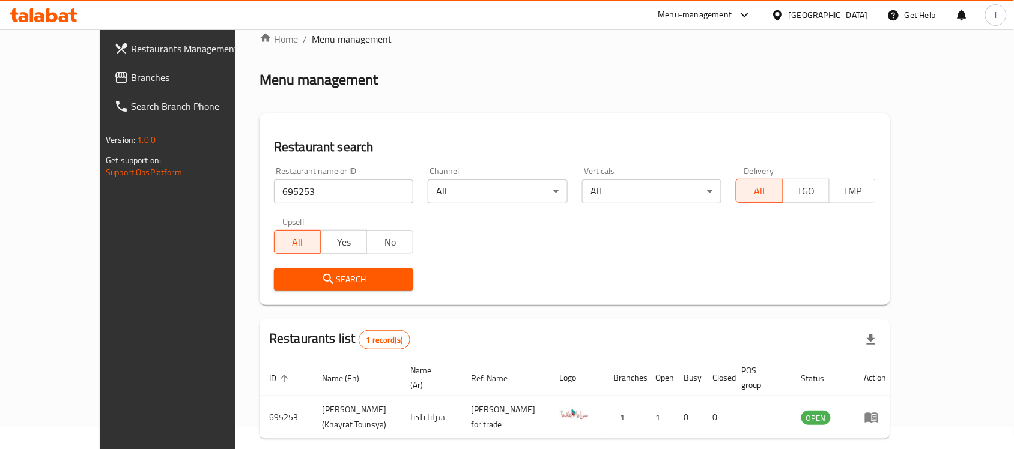
scroll to position [0, 0]
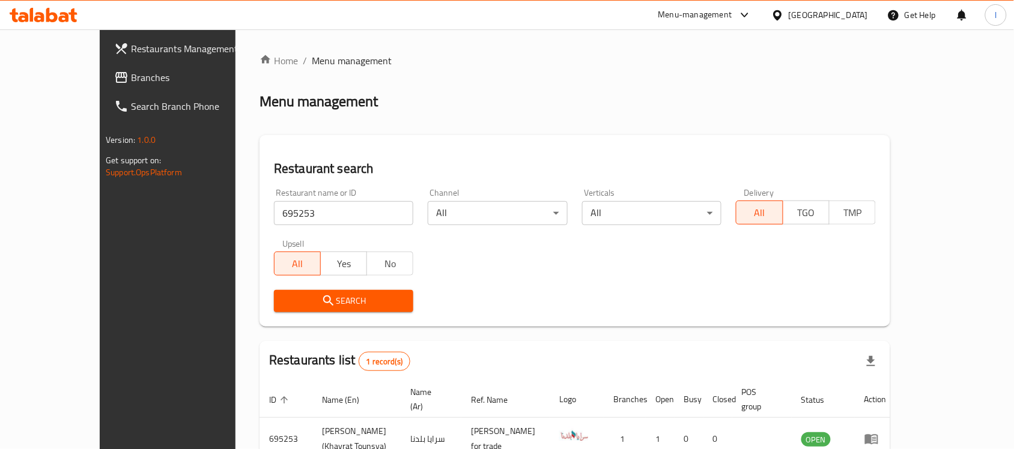
click at [104, 89] on link "Branches" at bounding box center [186, 77] width 165 height 29
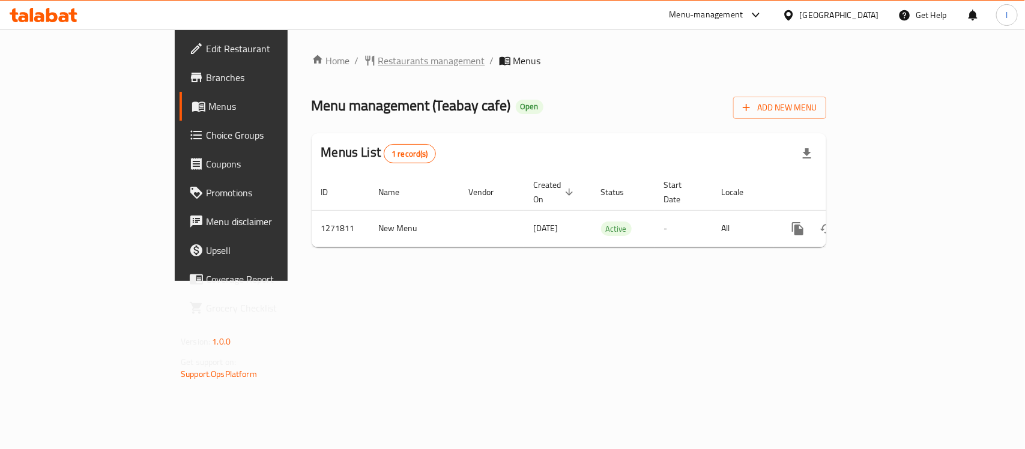
click at [378, 58] on span "Restaurants management" at bounding box center [431, 60] width 107 height 14
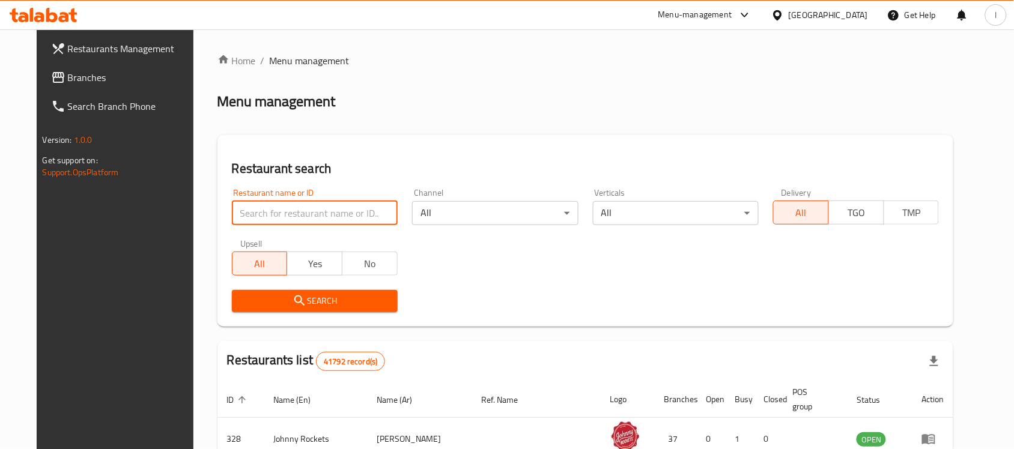
click at [232, 207] on input "search" at bounding box center [315, 213] width 166 height 24
paste input "689863"
type input "689863"
click button "Search" at bounding box center [315, 301] width 166 height 22
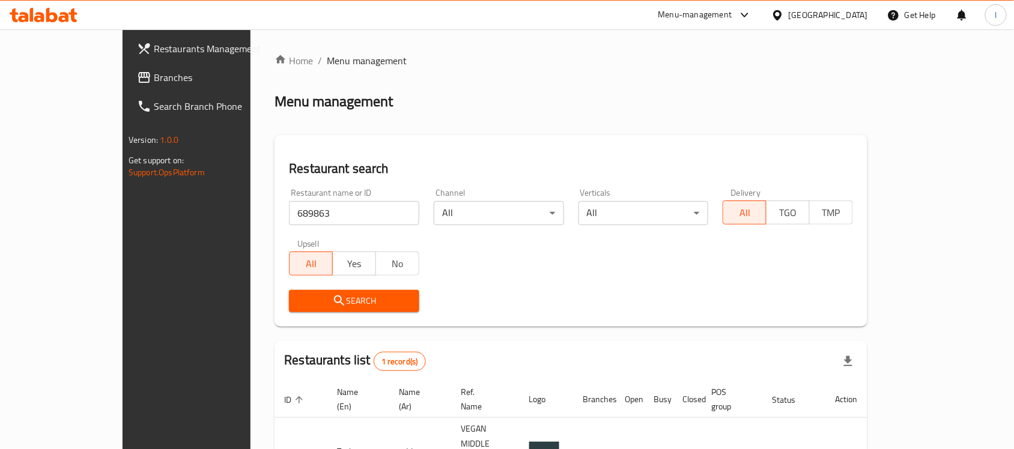
click at [154, 70] on span "Branches" at bounding box center [218, 77] width 129 height 14
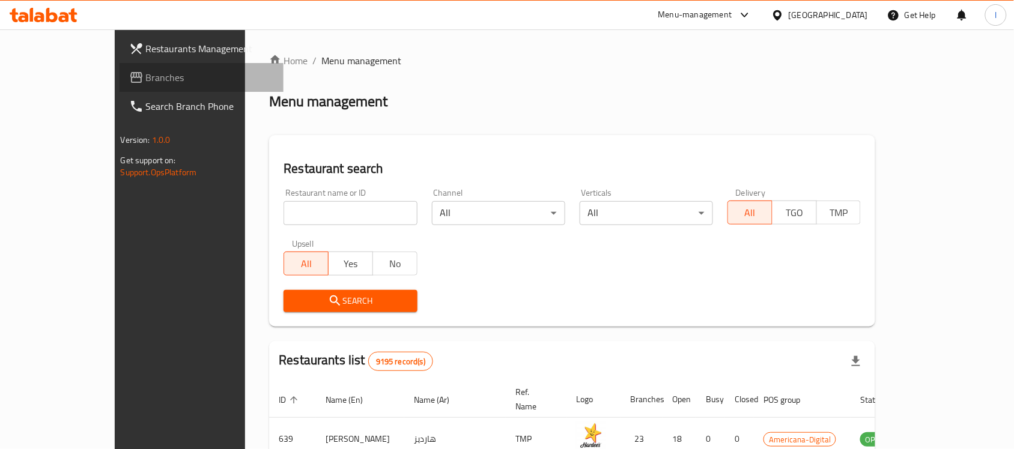
click at [146, 78] on span "Branches" at bounding box center [210, 77] width 129 height 14
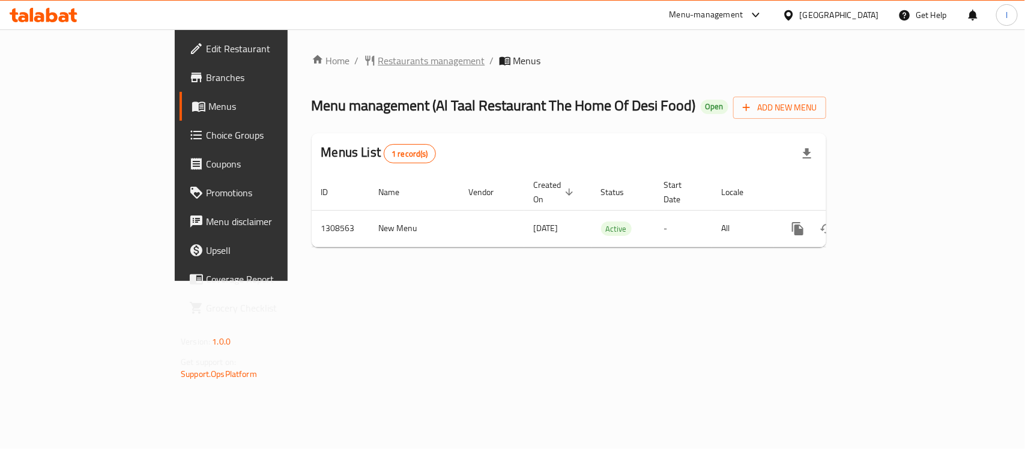
click at [378, 55] on span "Restaurants management" at bounding box center [431, 60] width 107 height 14
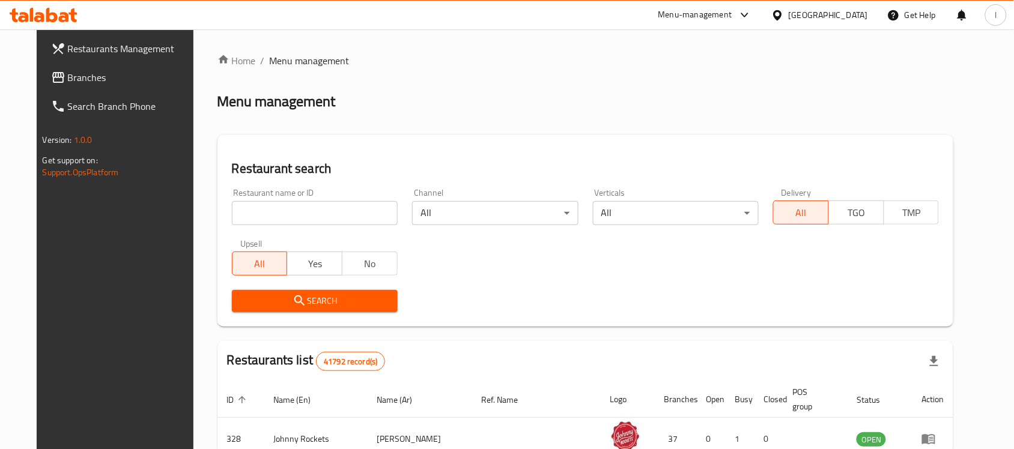
click at [70, 71] on span "Branches" at bounding box center [132, 77] width 129 height 14
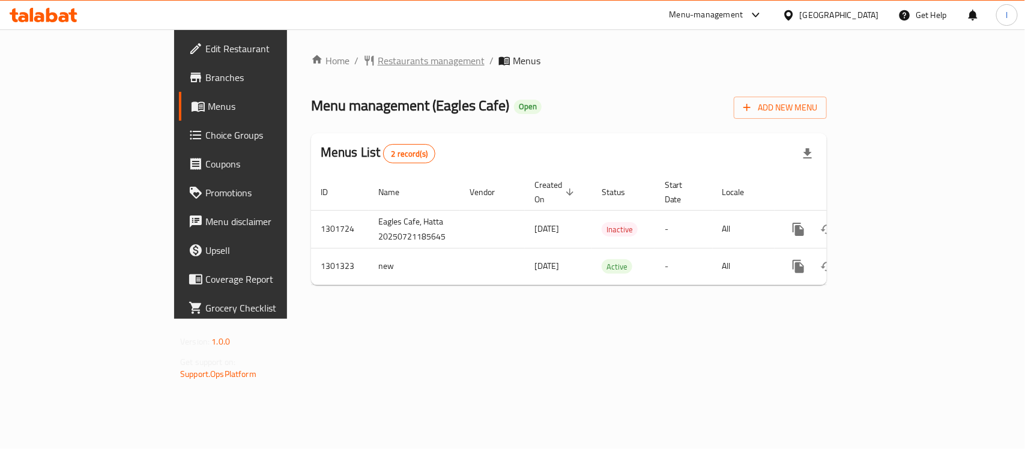
click at [378, 57] on span "Restaurants management" at bounding box center [431, 60] width 107 height 14
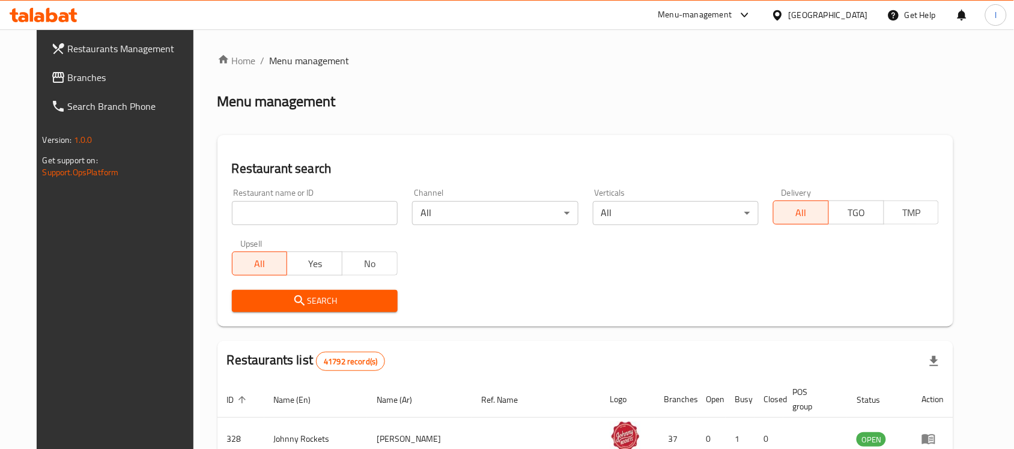
click at [257, 206] on input "search" at bounding box center [315, 213] width 166 height 24
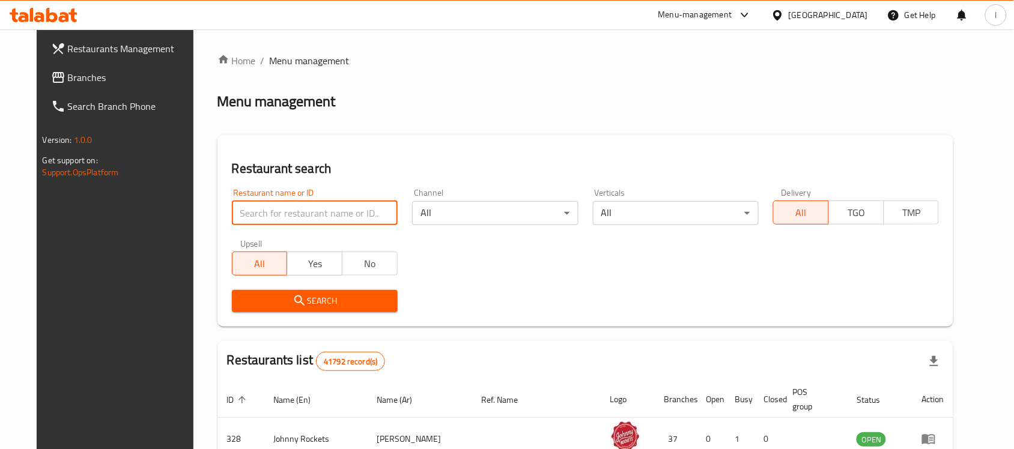
paste input "701975"
type input "701975"
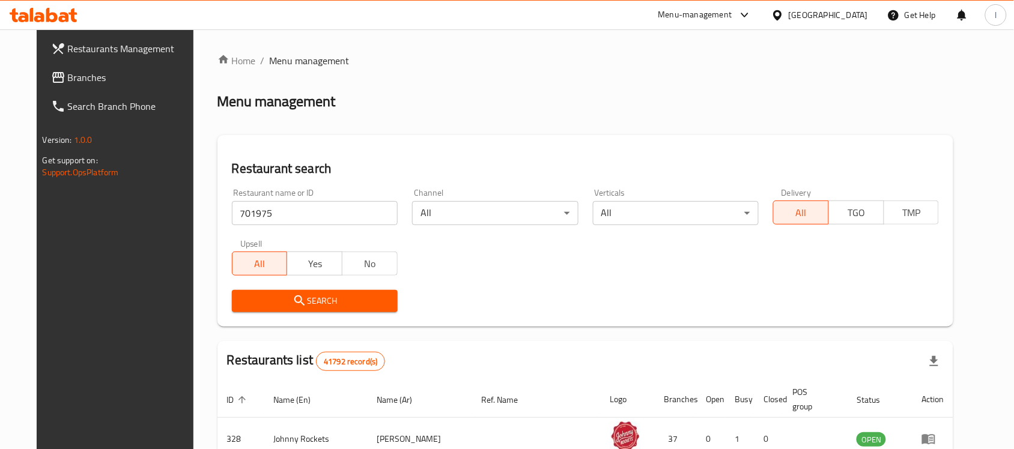
click at [364, 300] on span "Search" at bounding box center [314, 301] width 147 height 15
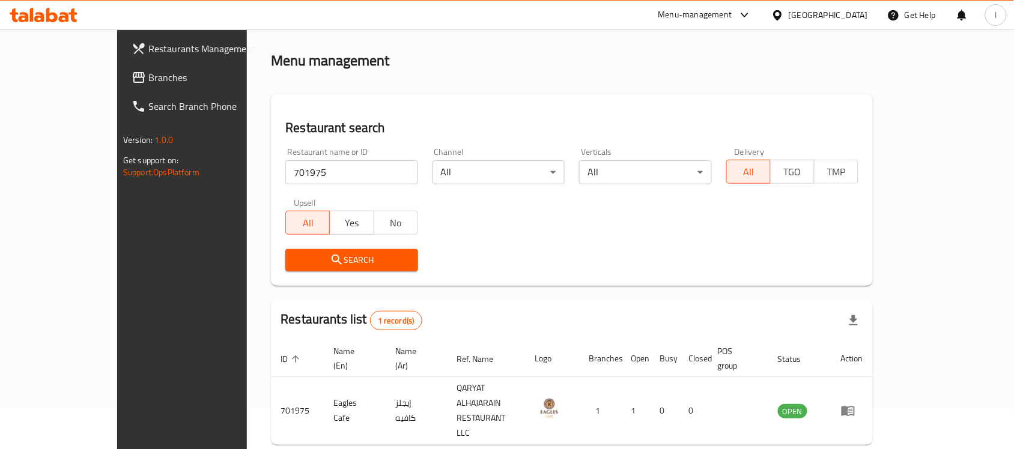
scroll to position [63, 0]
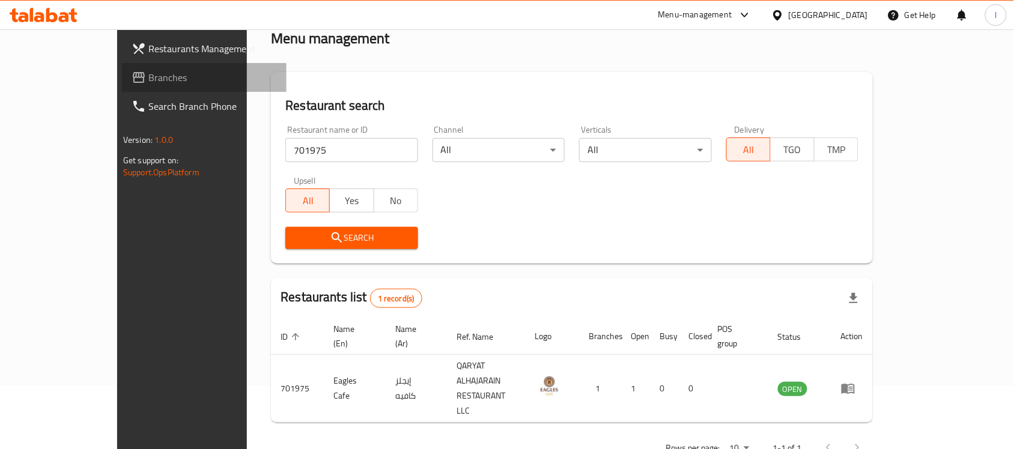
click at [148, 75] on span "Branches" at bounding box center [212, 77] width 129 height 14
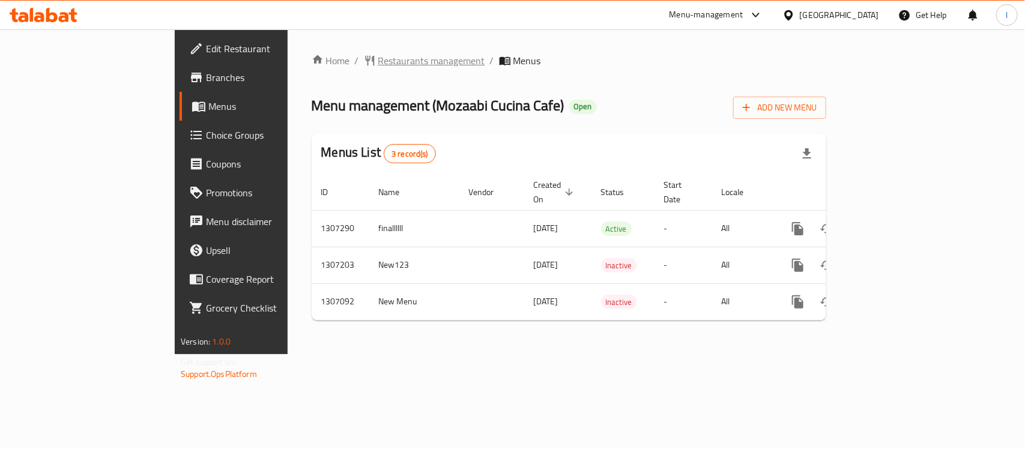
click at [378, 58] on span "Restaurants management" at bounding box center [431, 60] width 107 height 14
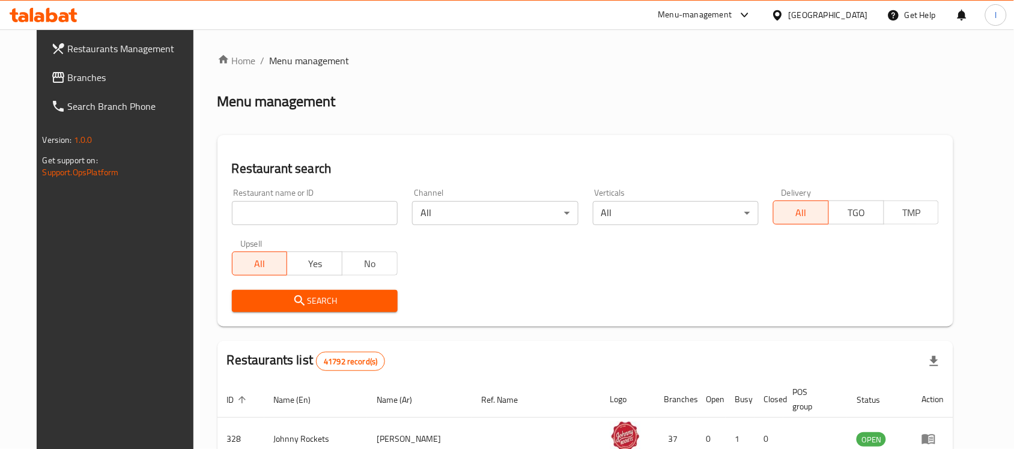
click at [271, 212] on div "Home / Menu management Menu management Restaurant search Restaurant name or ID …" at bounding box center [585, 423] width 736 height 740
click at [271, 212] on input "search" at bounding box center [315, 213] width 166 height 24
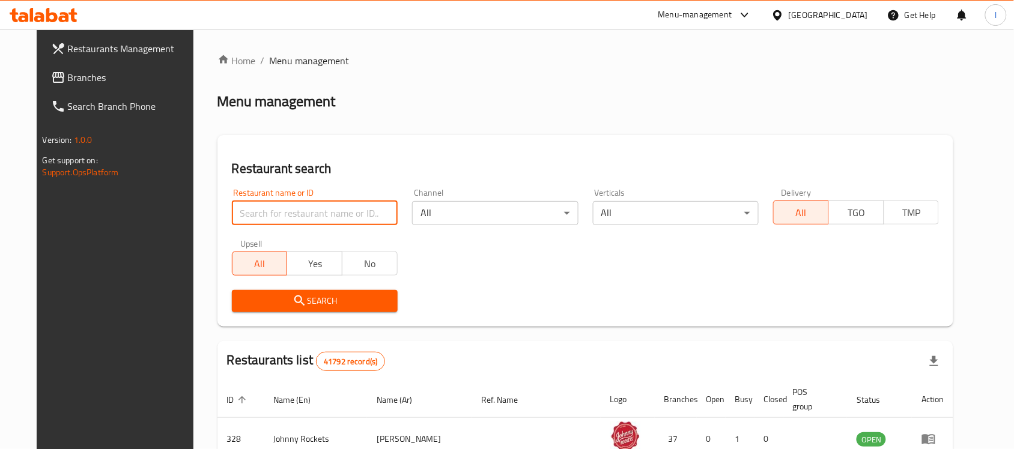
paste input "703996"
type input "703996"
click button "Search" at bounding box center [315, 301] width 166 height 22
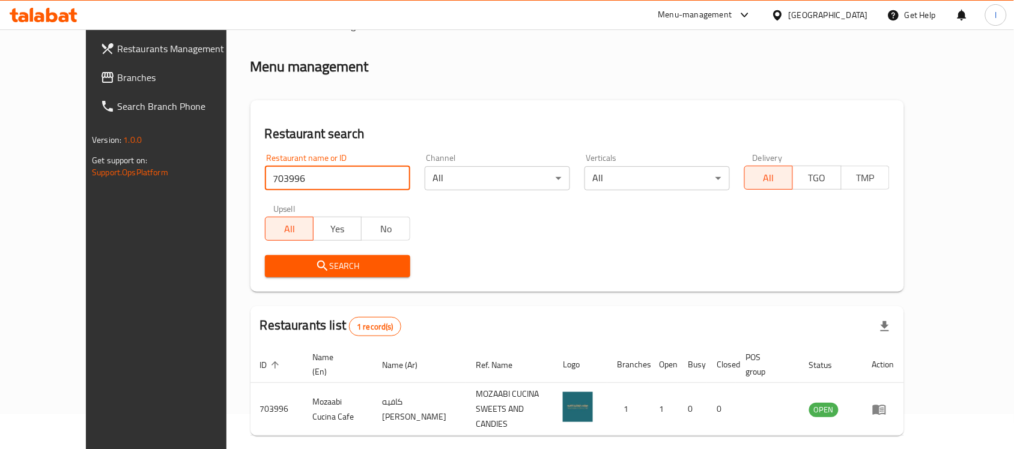
scroll to position [63, 0]
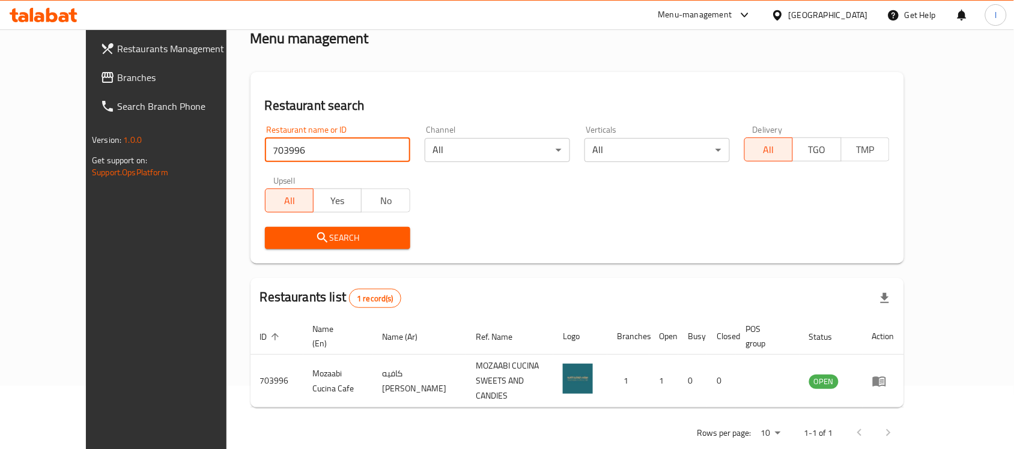
click at [117, 76] on span "Branches" at bounding box center [181, 77] width 129 height 14
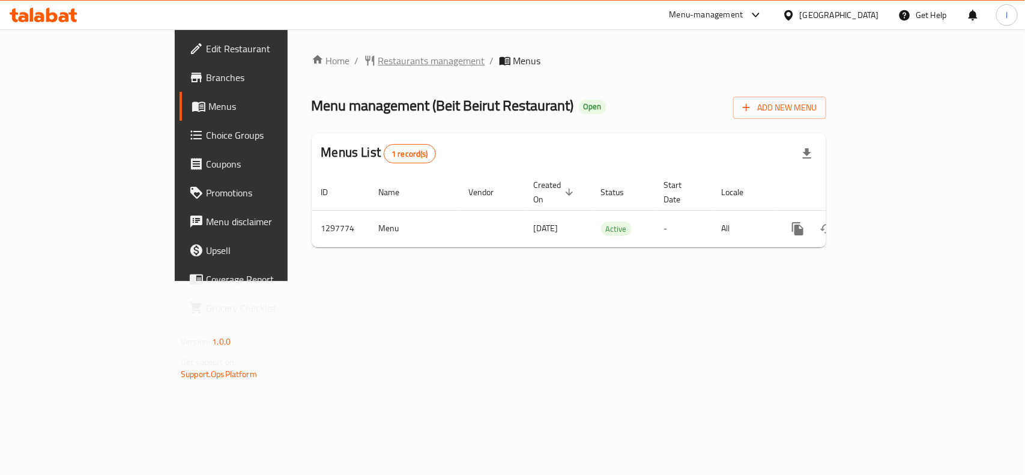
click at [378, 53] on span "Restaurants management" at bounding box center [431, 60] width 107 height 14
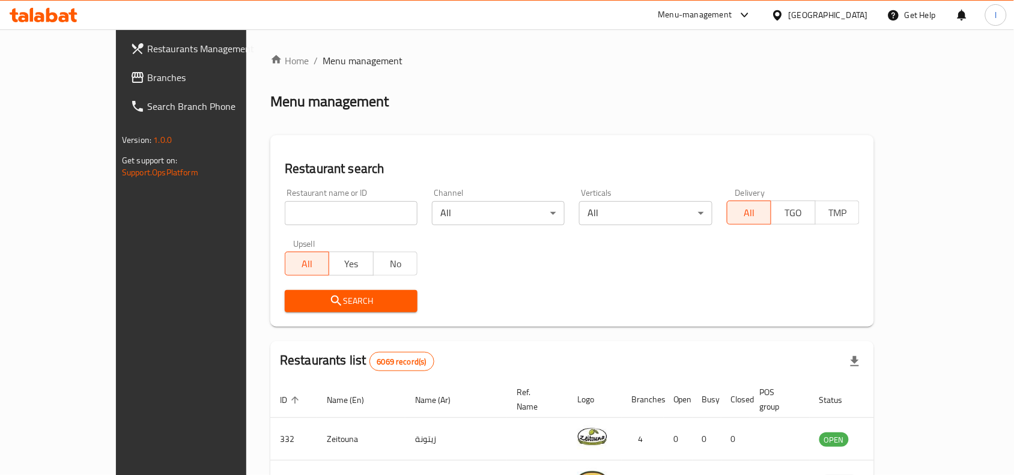
click at [294, 216] on input "search" at bounding box center [351, 213] width 133 height 24
paste input "700618"
type input "700618"
click button "Search" at bounding box center [351, 301] width 133 height 22
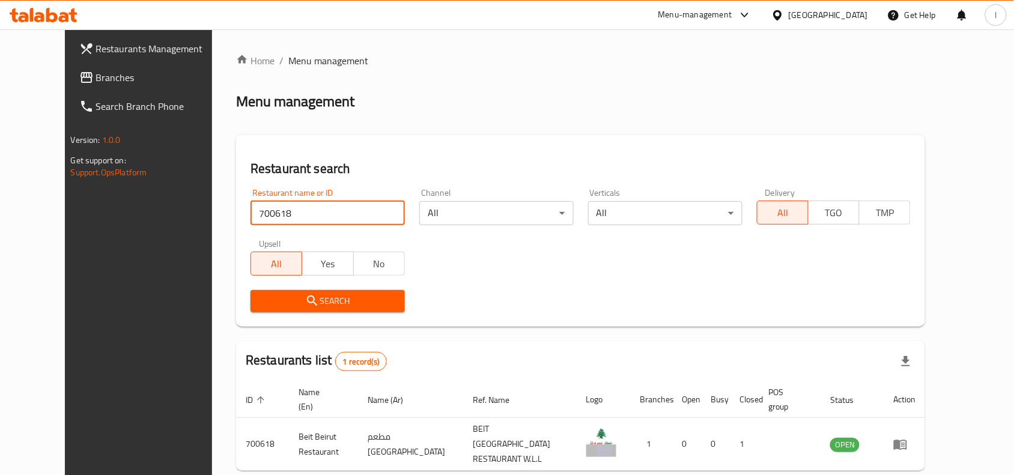
click at [96, 84] on span "Branches" at bounding box center [160, 77] width 129 height 14
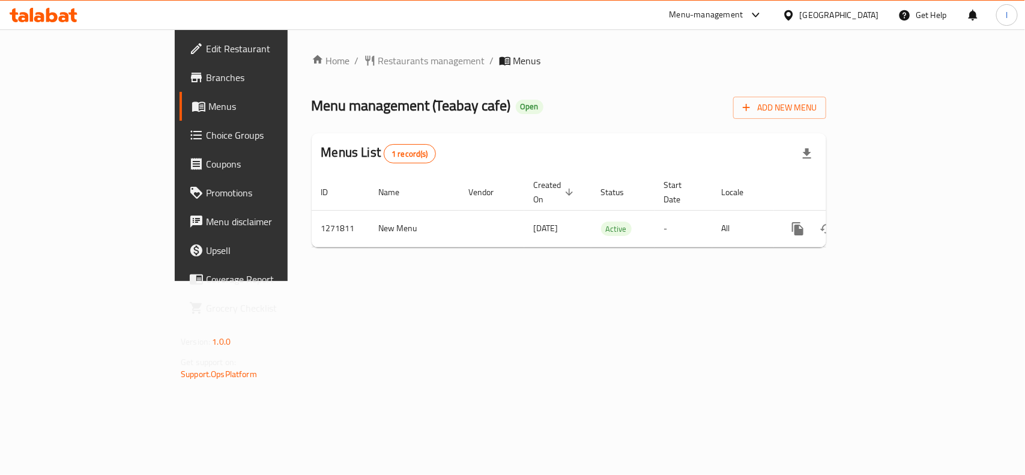
click at [312, 69] on div "Home / Restaurants management / Menus Menu management ( Teabay cafe ) Open Add …" at bounding box center [569, 155] width 515 height 204
click at [378, 60] on span "Restaurants management" at bounding box center [431, 60] width 107 height 14
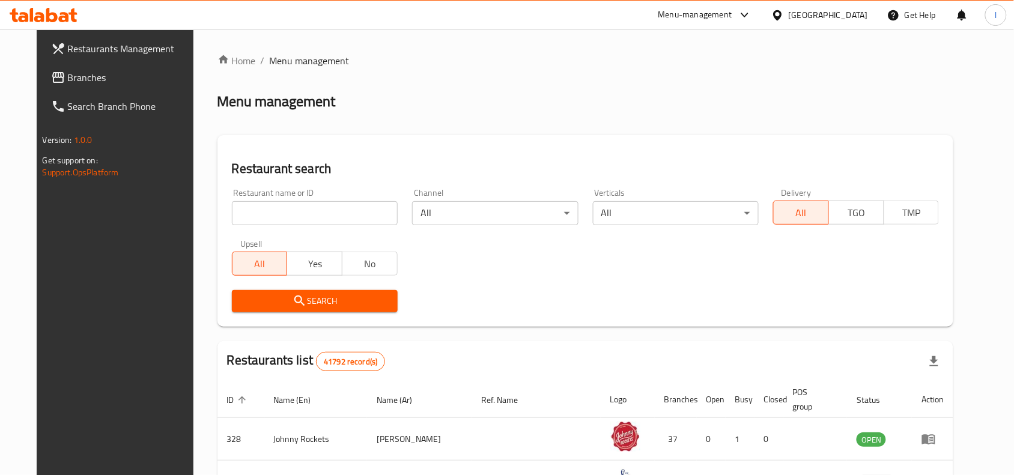
click at [232, 224] on input "search" at bounding box center [315, 213] width 166 height 24
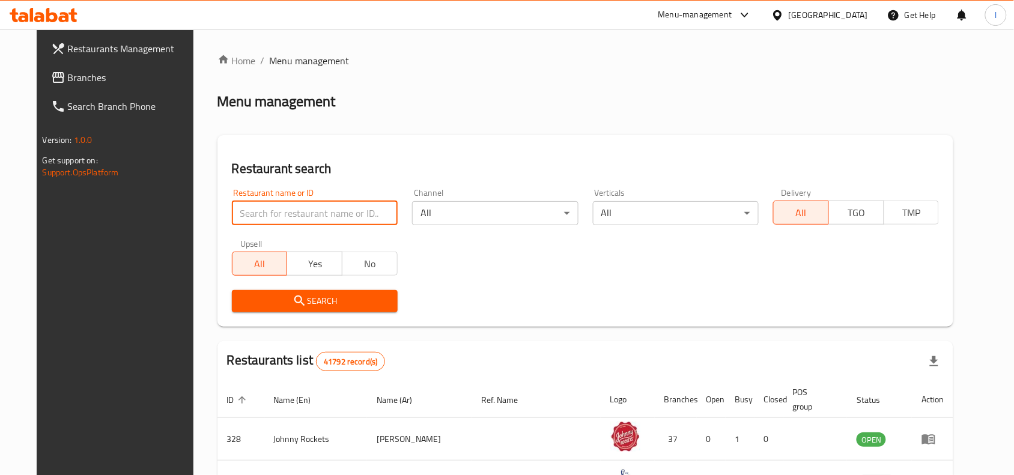
paste input "689863"
type input "689863"
click button "Search" at bounding box center [315, 301] width 166 height 22
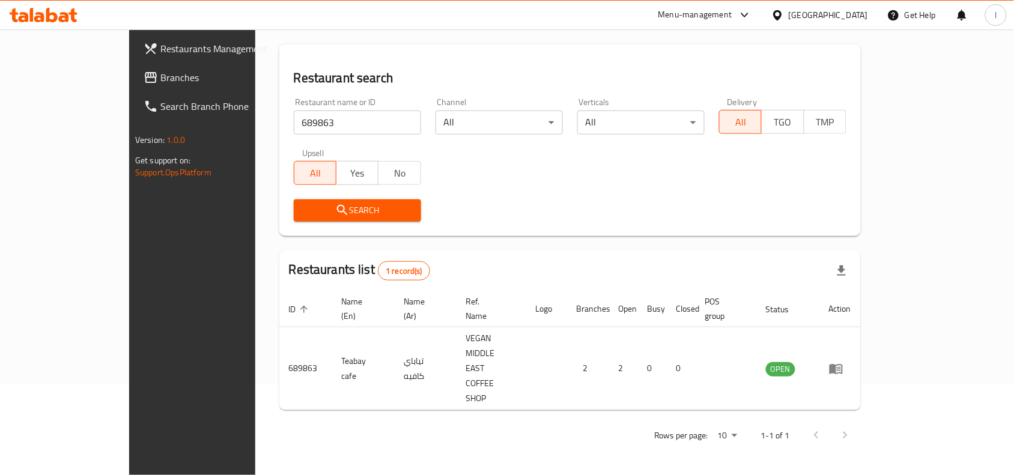
scroll to position [37, 0]
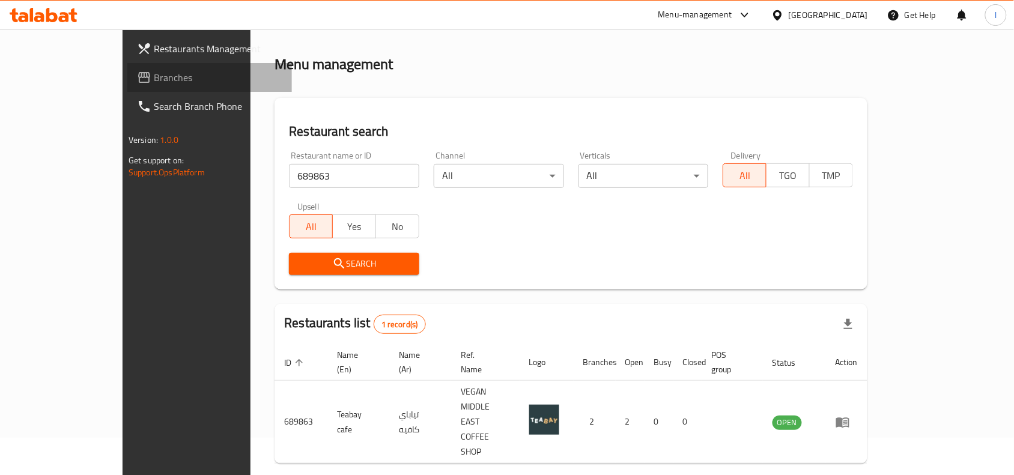
click at [154, 74] on span "Branches" at bounding box center [218, 77] width 129 height 14
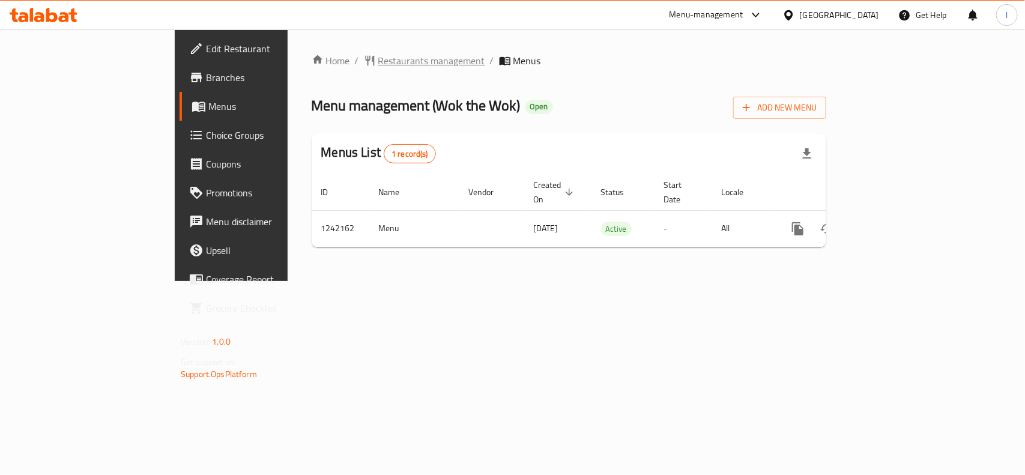
click at [378, 62] on span "Restaurants management" at bounding box center [431, 60] width 107 height 14
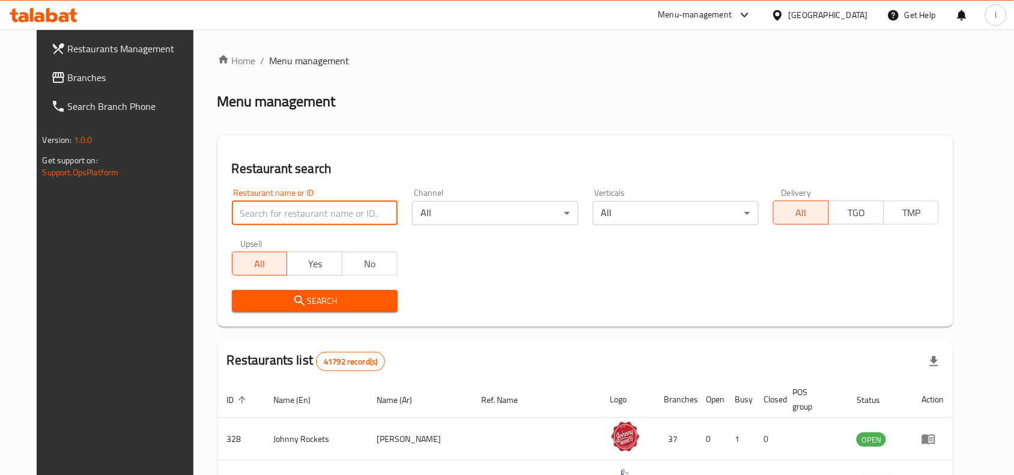
click at [247, 208] on input "search" at bounding box center [315, 213] width 166 height 24
paste input "681018"
type input "681018"
click button "Search" at bounding box center [315, 301] width 166 height 22
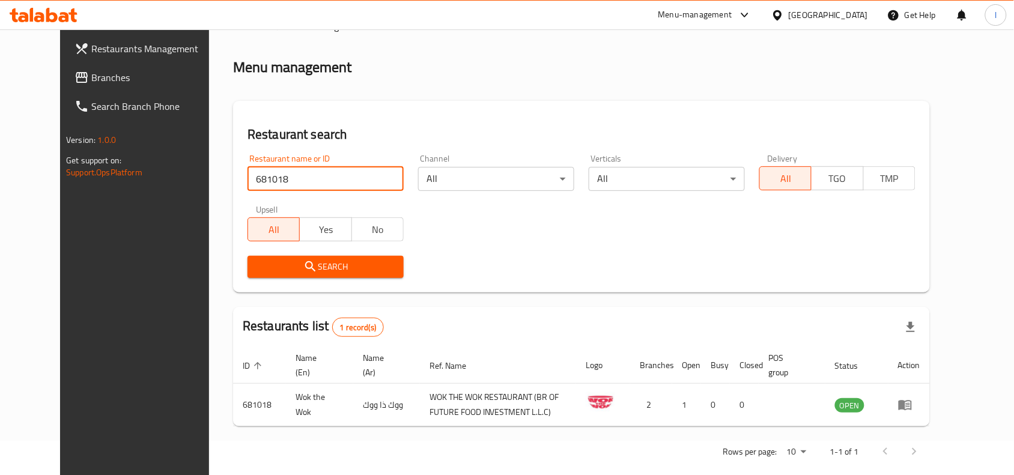
scroll to position [51, 0]
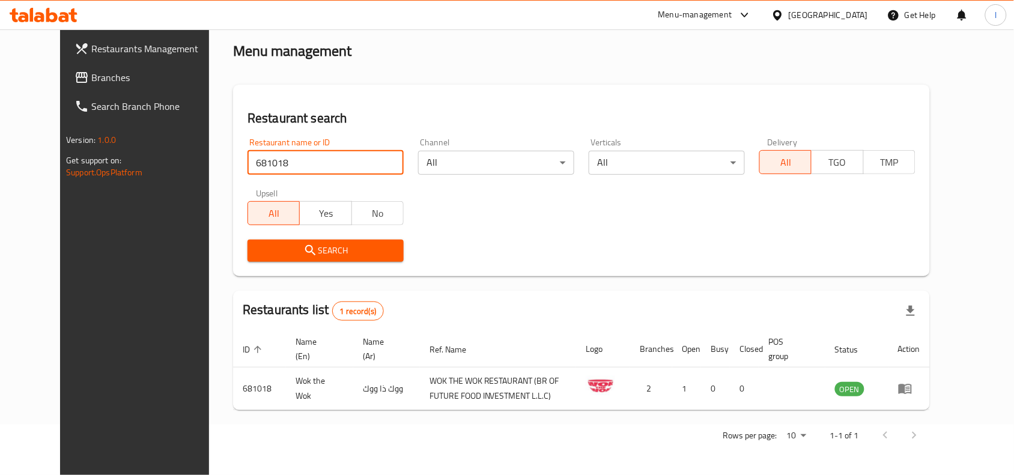
click at [91, 72] on span "Branches" at bounding box center [155, 77] width 129 height 14
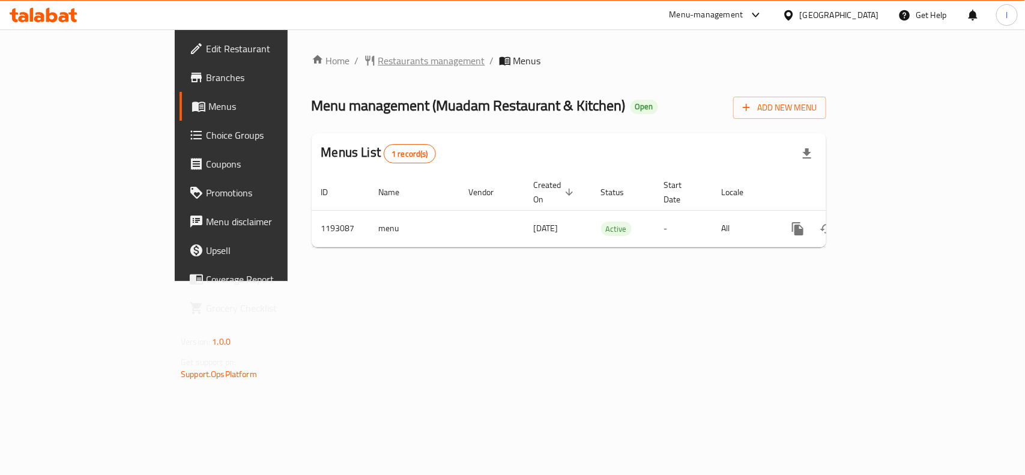
click at [378, 55] on span "Restaurants management" at bounding box center [431, 60] width 107 height 14
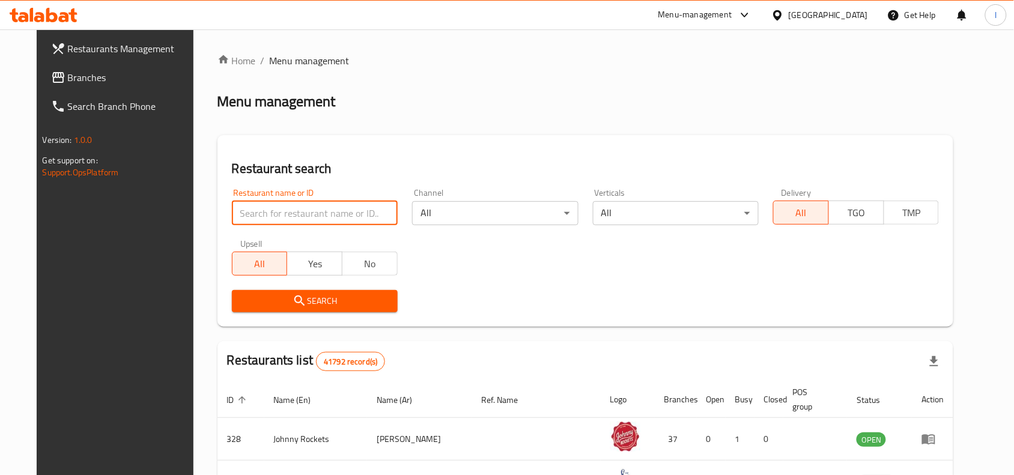
click at [349, 212] on input "search" at bounding box center [315, 213] width 166 height 24
paste input "667694"
type input "667694"
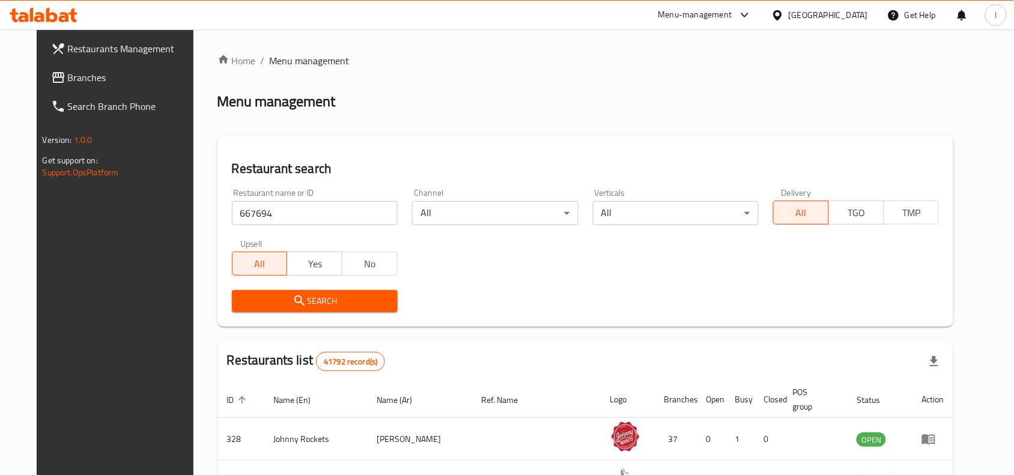
click at [334, 290] on button "Search" at bounding box center [315, 301] width 166 height 22
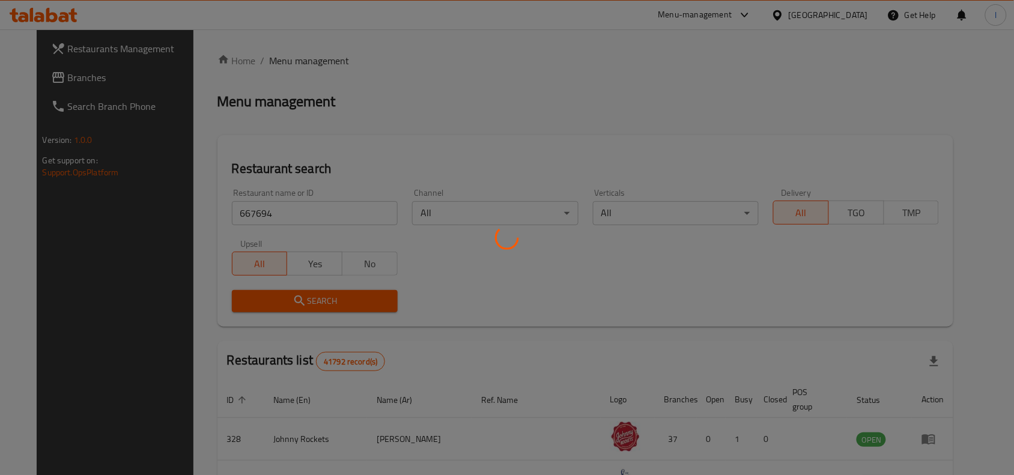
click at [470, 248] on div at bounding box center [507, 237] width 1014 height 475
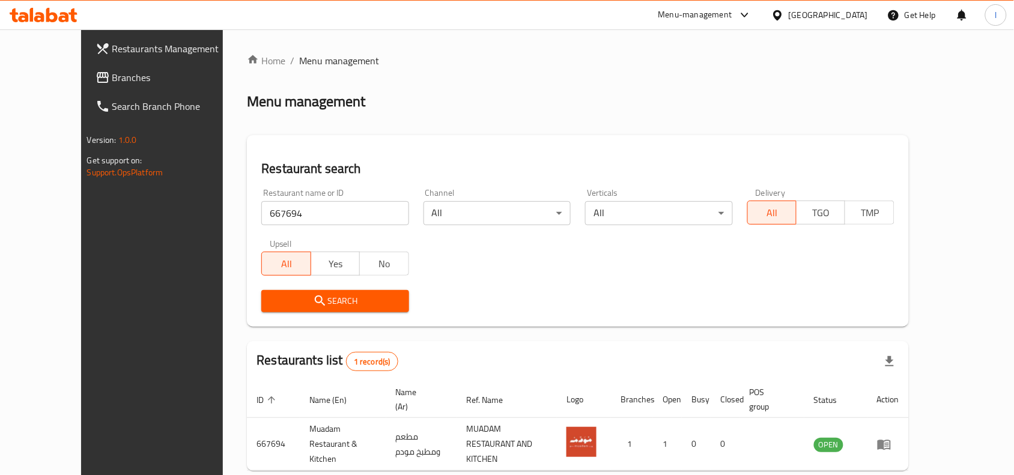
scroll to position [51, 0]
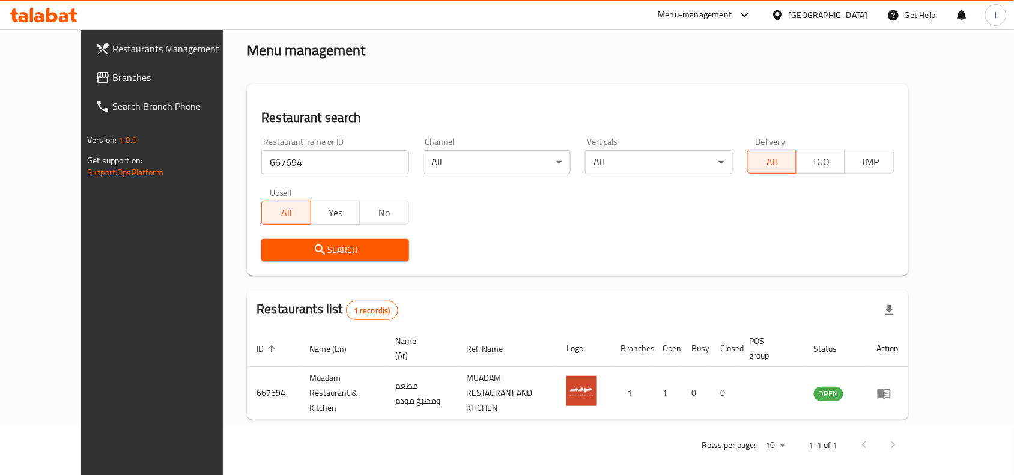
click at [93, 68] on link "Branches" at bounding box center [168, 77] width 165 height 29
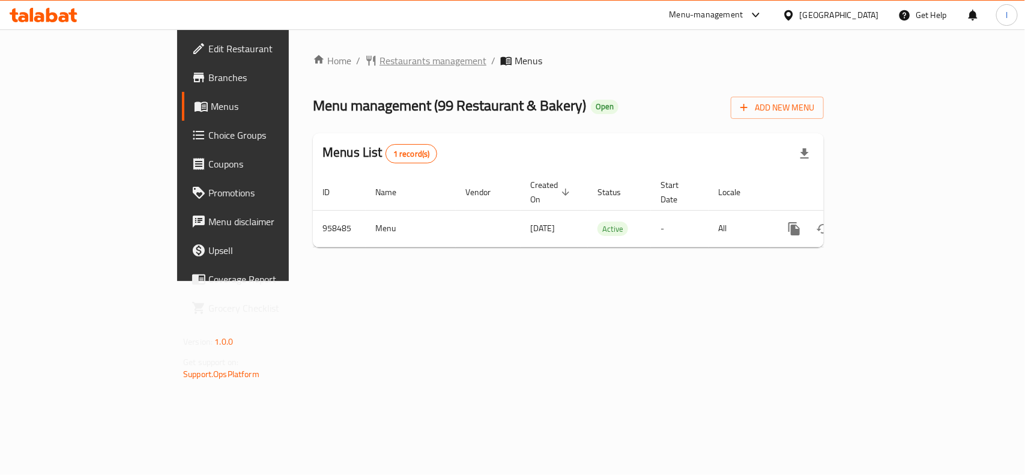
click at [379, 67] on span "Restaurants management" at bounding box center [432, 60] width 107 height 14
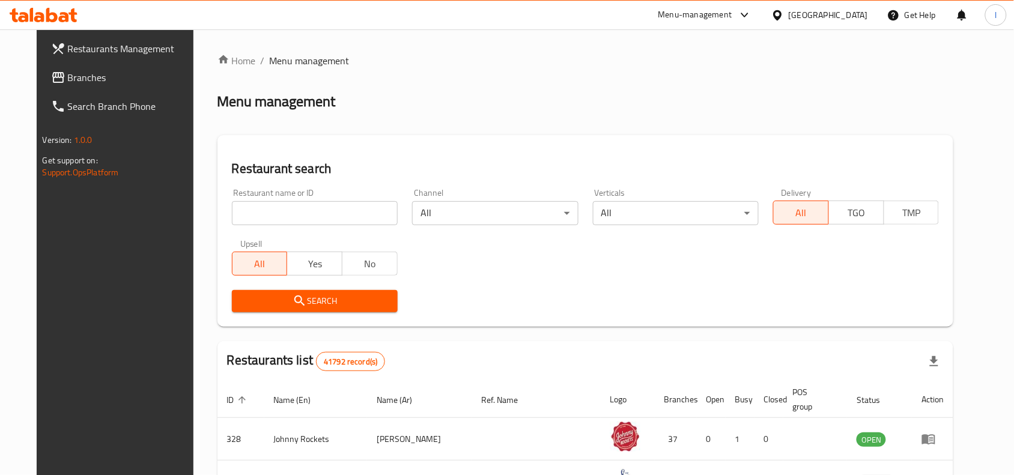
click at [232, 211] on input "search" at bounding box center [315, 213] width 166 height 24
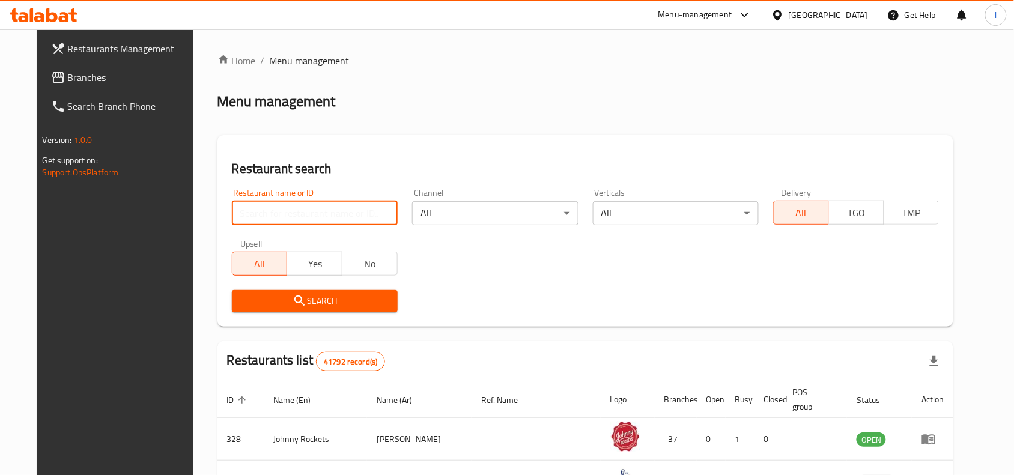
paste input "659638"
type input "659638"
click button "Search" at bounding box center [315, 301] width 166 height 22
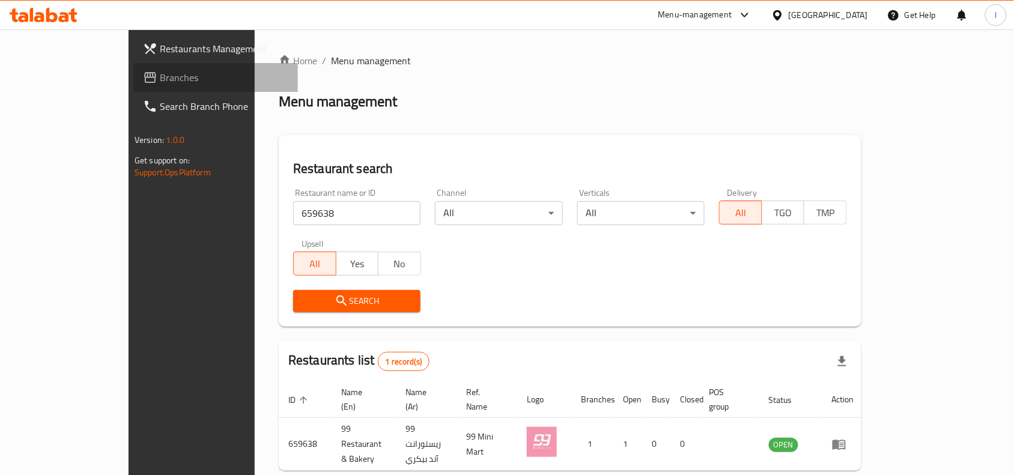
click at [133, 88] on link "Branches" at bounding box center [215, 77] width 165 height 29
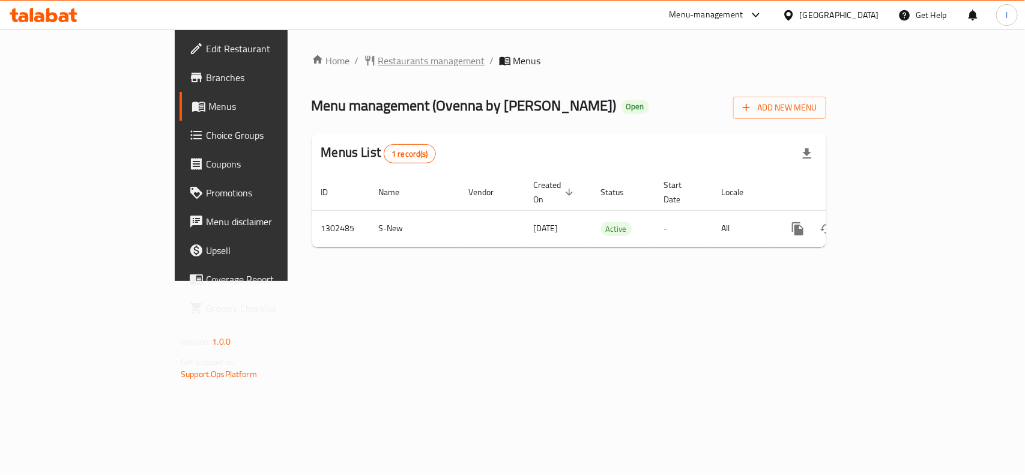
click at [378, 62] on span "Restaurants management" at bounding box center [431, 60] width 107 height 14
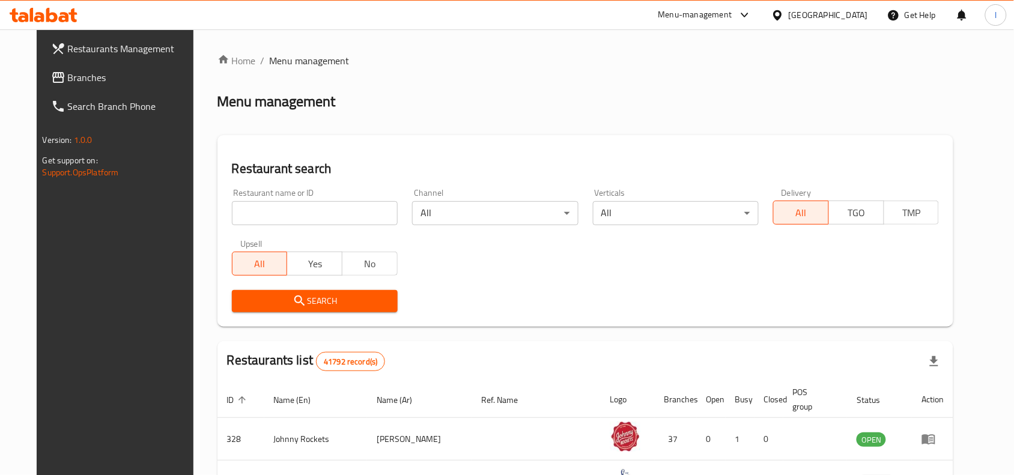
click at [233, 208] on input "search" at bounding box center [315, 213] width 166 height 24
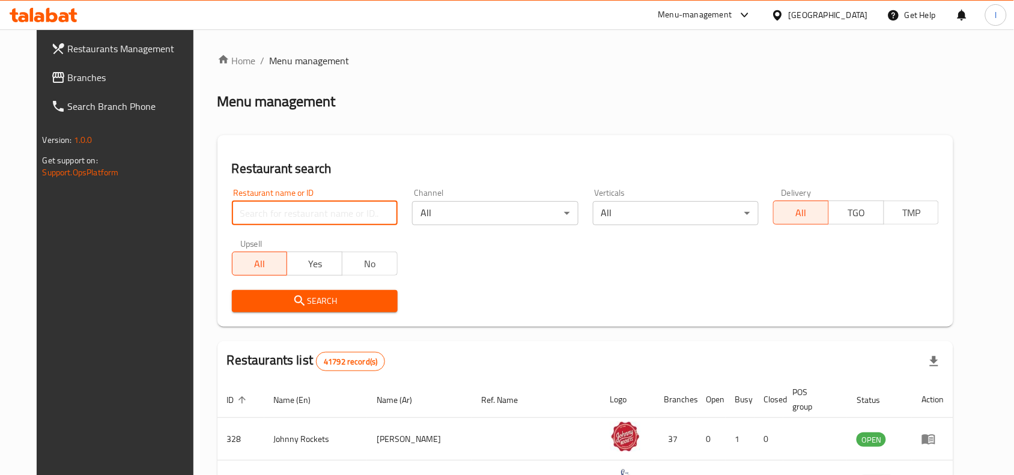
paste input "702440"
type input "702440"
click button "Search" at bounding box center [315, 301] width 166 height 22
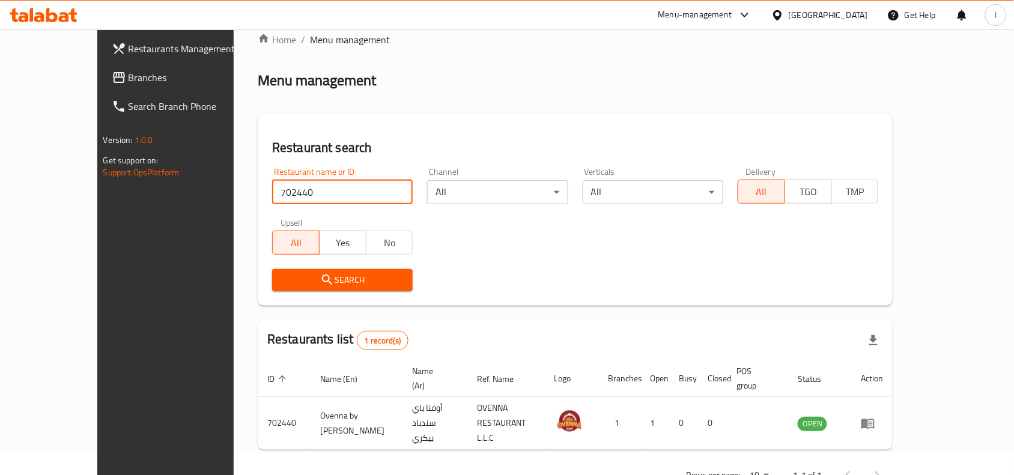
scroll to position [37, 0]
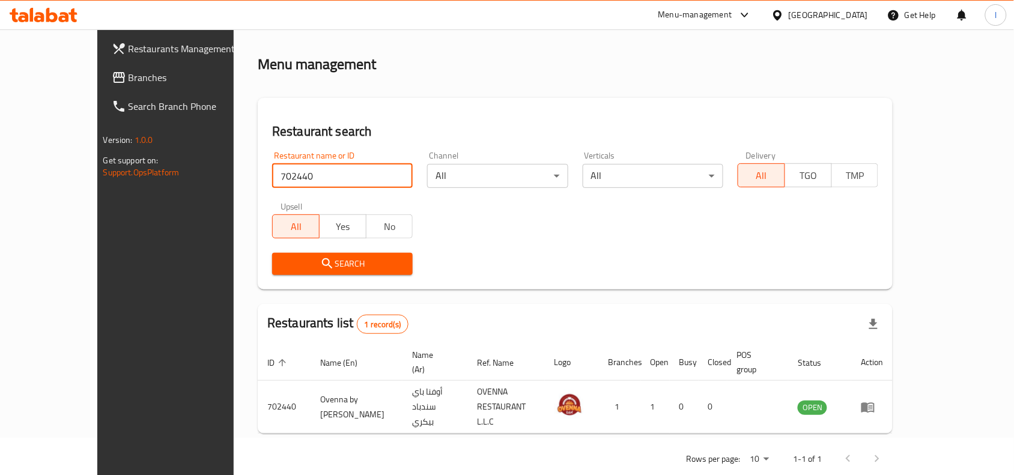
click at [129, 70] on span "Branches" at bounding box center [193, 77] width 129 height 14
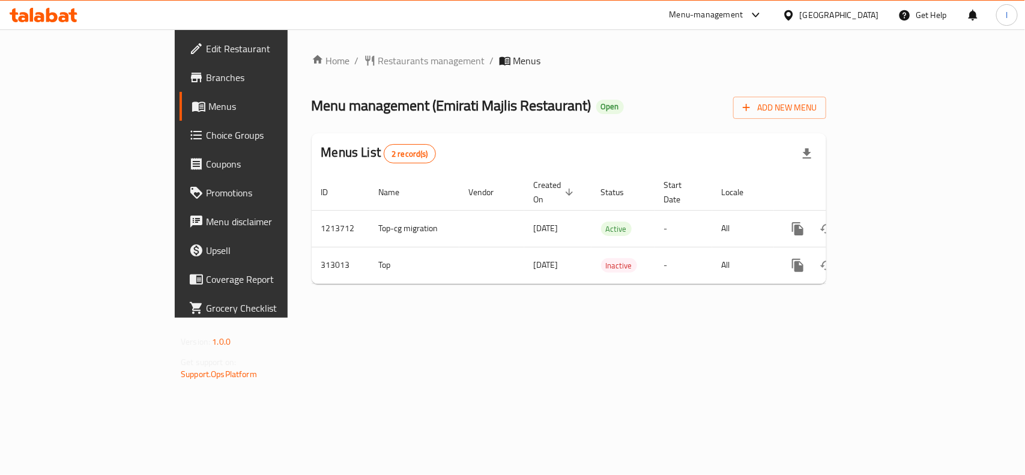
click at [396, 101] on span "Menu management ( Emirati Majlis Restaurant )" at bounding box center [452, 105] width 280 height 27
click at [378, 59] on span "Restaurants management" at bounding box center [431, 60] width 107 height 14
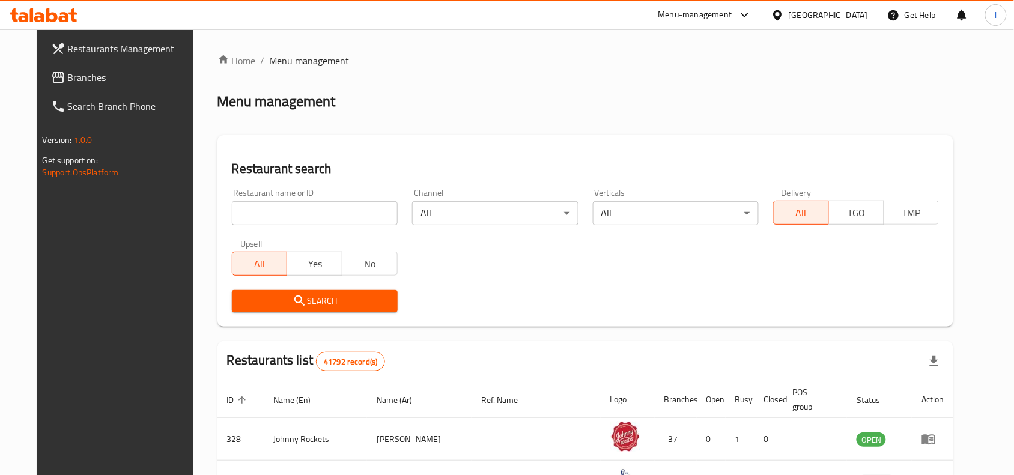
click at [238, 211] on input "search" at bounding box center [315, 213] width 166 height 24
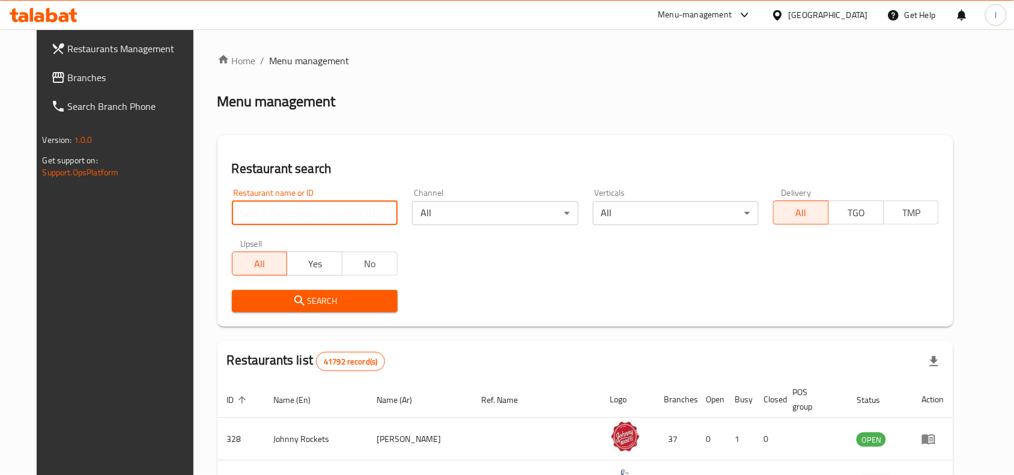
paste input "629029"
type input "629029"
click button "Search" at bounding box center [315, 301] width 166 height 22
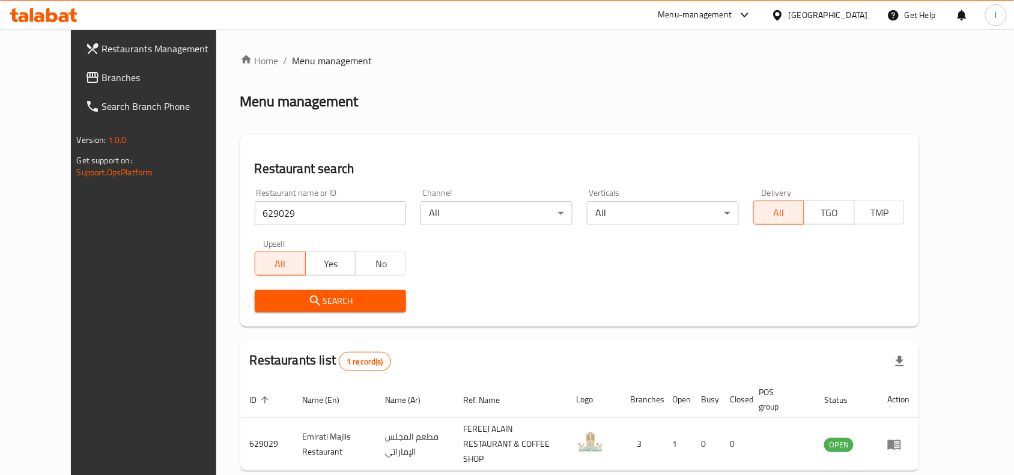
drag, startPoint x: 100, startPoint y: 75, endPoint x: 136, endPoint y: 53, distance: 41.8
click at [102, 75] on span "Branches" at bounding box center [166, 77] width 129 height 14
